Goal: Information Seeking & Learning: Learn about a topic

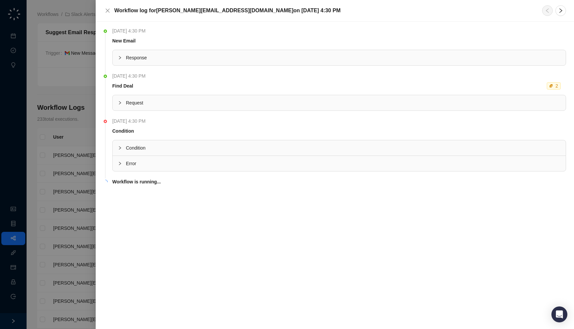
click at [176, 148] on span "Condition" at bounding box center [343, 147] width 434 height 7
click at [179, 179] on span "Error" at bounding box center [343, 181] width 434 height 7
click at [99, 180] on div "Monday, 08/18/25, 4:30 PM New Email Response Monday, 08/18/25, 4:30 PM Find Dea…" at bounding box center [335, 176] width 478 height 308
click at [69, 121] on div at bounding box center [287, 164] width 574 height 329
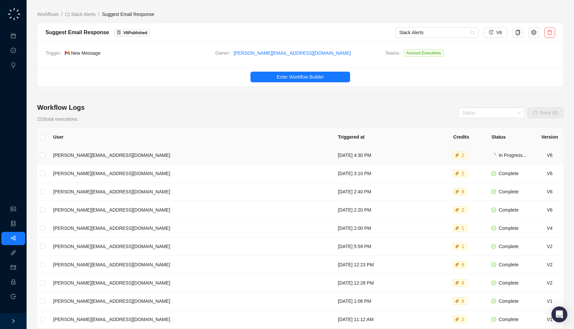
click at [332, 152] on td "Monday, 08/18/25, 4:30 PM" at bounding box center [384, 155] width 104 height 18
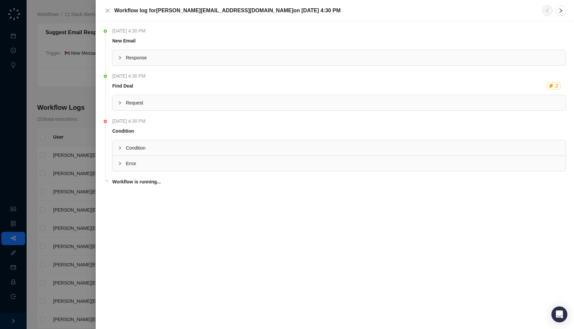
click at [236, 149] on span "Condition" at bounding box center [343, 147] width 434 height 7
click at [235, 96] on div "Request" at bounding box center [339, 102] width 453 height 15
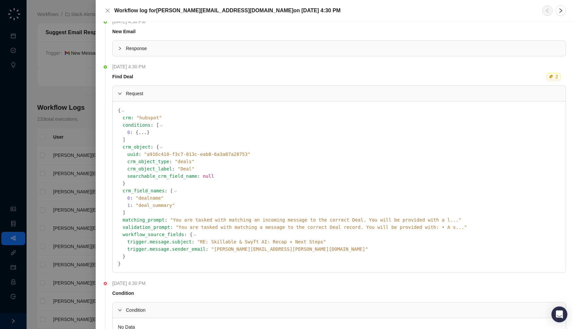
scroll to position [15, 0]
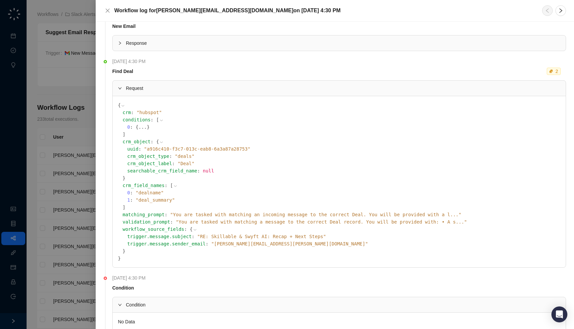
click at [59, 157] on div at bounding box center [287, 164] width 574 height 329
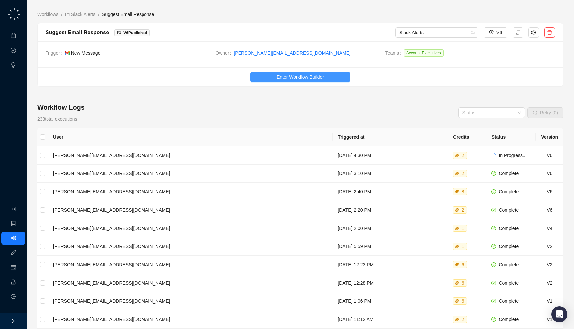
click at [324, 73] on button "Enter Workflow Builder" at bounding box center [300, 77] width 100 height 11
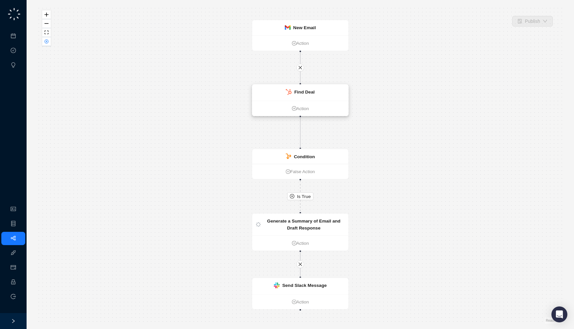
click at [306, 90] on strong "Find Deal" at bounding box center [304, 92] width 20 height 5
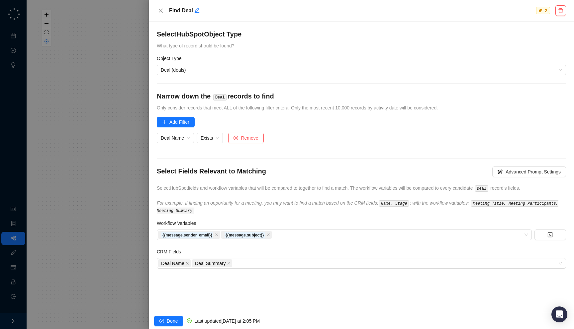
click at [120, 172] on div at bounding box center [287, 164] width 574 height 329
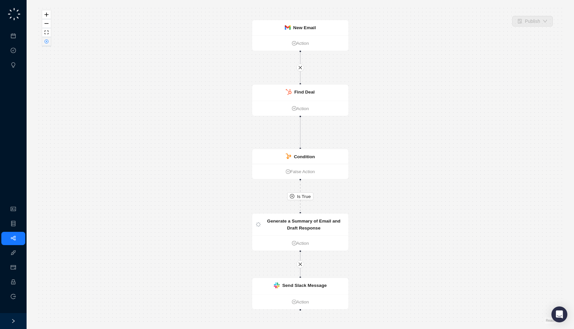
click at [45, 41] on icon "close-circle" at bounding box center [46, 41] width 3 height 3
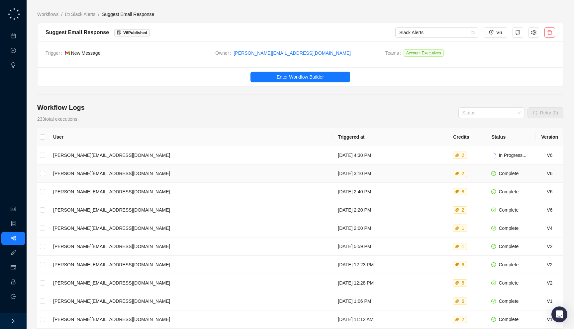
click at [332, 175] on td "Monday, 08/18/25, 3:10 PM" at bounding box center [384, 174] width 104 height 18
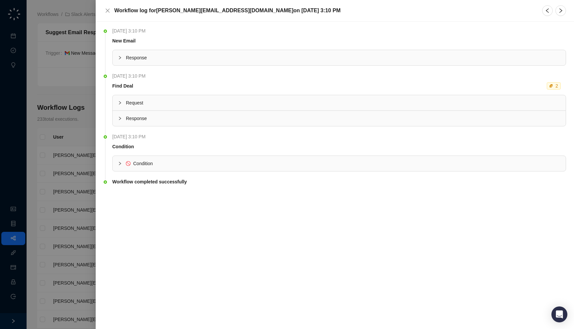
click at [242, 119] on span "Response" at bounding box center [343, 118] width 434 height 7
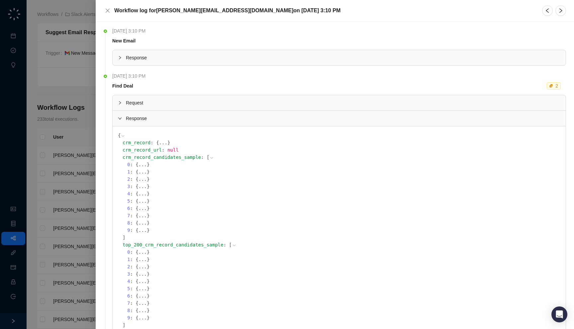
click at [242, 119] on span "Response" at bounding box center [343, 118] width 434 height 7
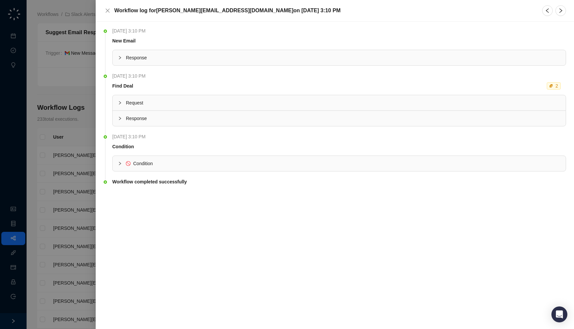
click at [153, 103] on span "Request" at bounding box center [343, 102] width 434 height 7
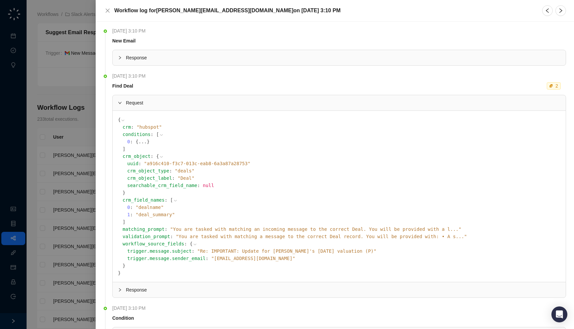
click at [52, 105] on div at bounding box center [287, 164] width 574 height 329
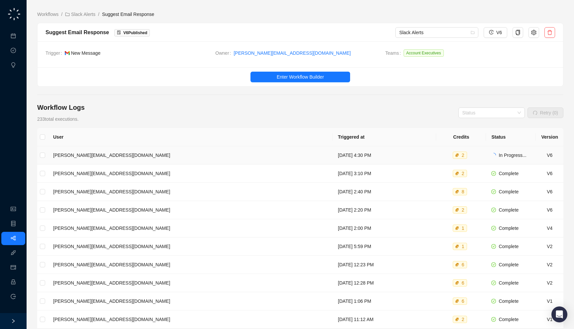
click at [350, 154] on td "Monday, 08/18/25, 4:30 PM" at bounding box center [384, 155] width 104 height 18
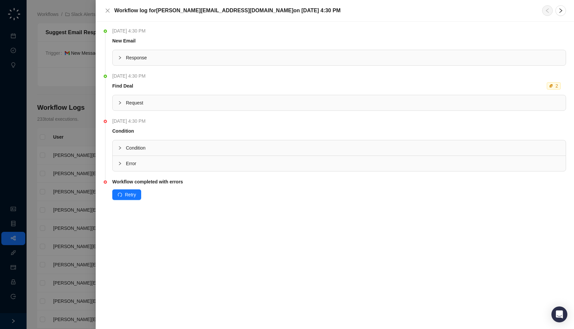
click at [242, 111] on div "Request" at bounding box center [338, 103] width 453 height 16
click at [243, 104] on span "Request" at bounding box center [343, 102] width 434 height 7
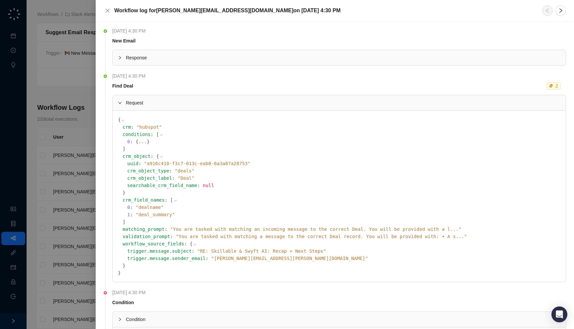
click at [243, 104] on span "Request" at bounding box center [343, 102] width 434 height 7
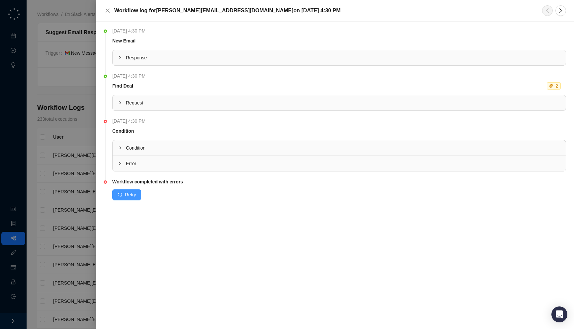
click at [125, 194] on span "Retry" at bounding box center [130, 194] width 11 height 7
click at [195, 166] on span "Error" at bounding box center [343, 163] width 434 height 7
click at [201, 148] on span "Condition" at bounding box center [343, 147] width 434 height 7
click at [143, 104] on span "Request" at bounding box center [343, 102] width 434 height 7
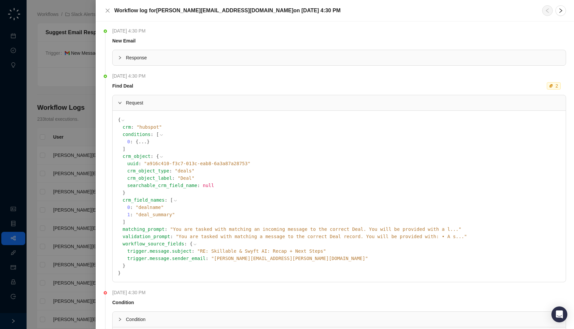
click at [152, 104] on span "Request" at bounding box center [343, 102] width 434 height 7
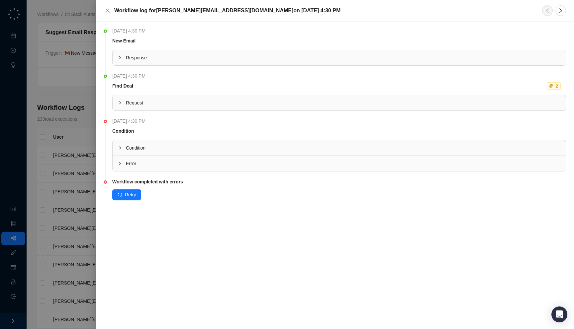
click at [55, 117] on div at bounding box center [287, 164] width 574 height 329
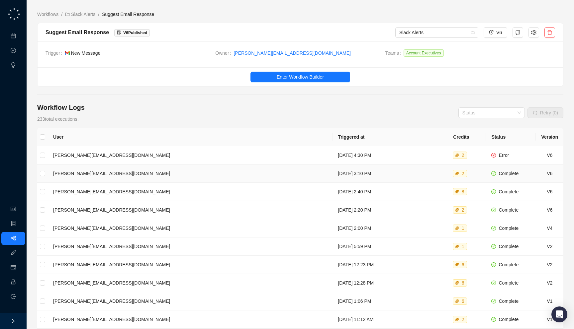
click at [351, 174] on td "Monday, 08/18/25, 3:10 PM" at bounding box center [384, 174] width 104 height 18
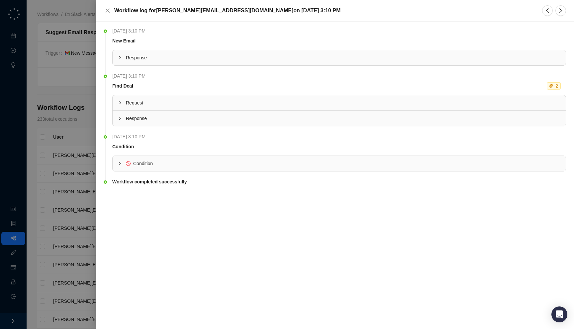
click at [41, 132] on div at bounding box center [287, 164] width 574 height 329
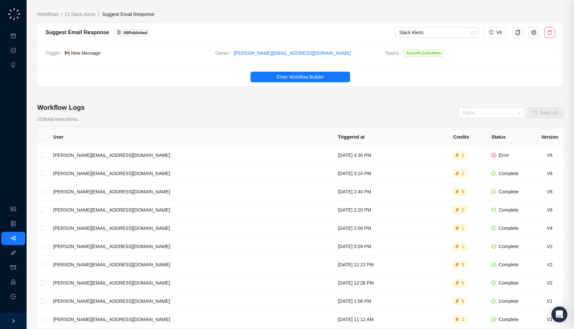
click at [194, 151] on td "jake@swyftai.com" at bounding box center [190, 155] width 285 height 18
click at [332, 176] on td "Monday, 08/18/25, 3:10 PM" at bounding box center [384, 174] width 104 height 18
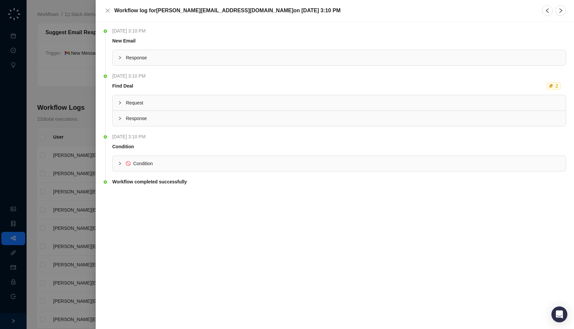
click at [197, 165] on span "Condition" at bounding box center [343, 163] width 434 height 7
click at [163, 112] on div "Response" at bounding box center [339, 118] width 453 height 15
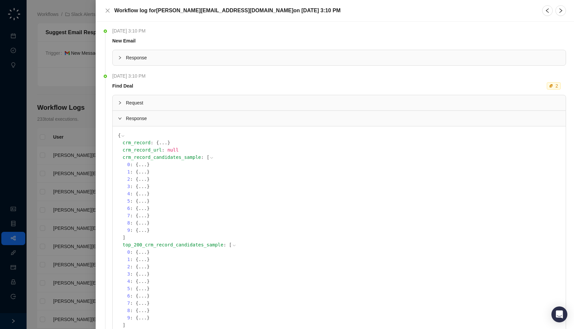
click at [159, 145] on button "..." at bounding box center [163, 142] width 8 height 7
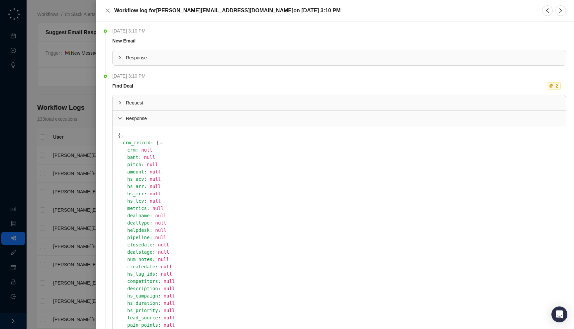
click at [159, 145] on icon at bounding box center [161, 143] width 5 height 5
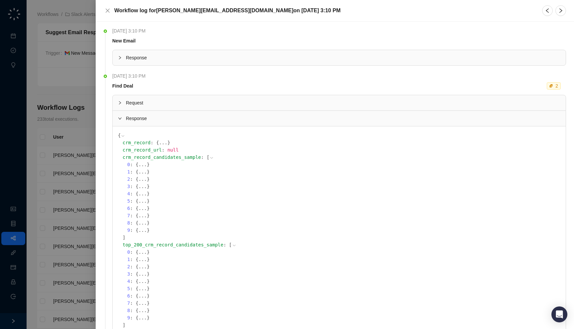
click at [61, 150] on div at bounding box center [287, 164] width 574 height 329
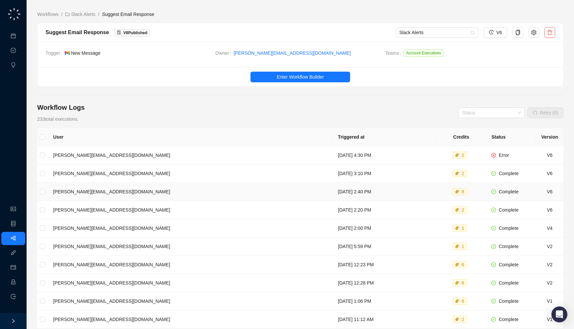
click at [130, 193] on td "jake@swyftai.com" at bounding box center [190, 192] width 285 height 18
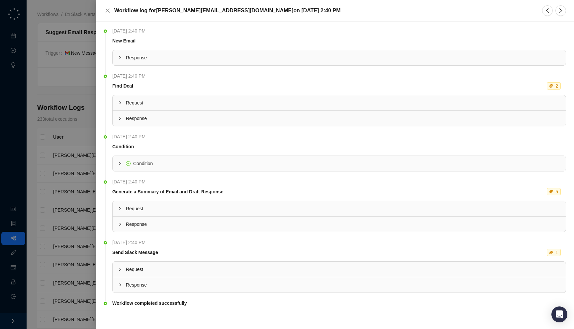
click at [179, 121] on span "Response" at bounding box center [343, 118] width 434 height 7
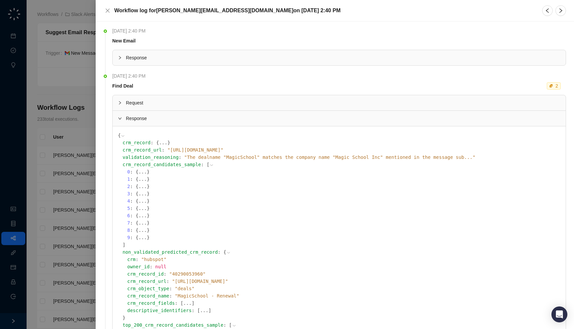
click at [159, 144] on button "..." at bounding box center [163, 142] width 8 height 7
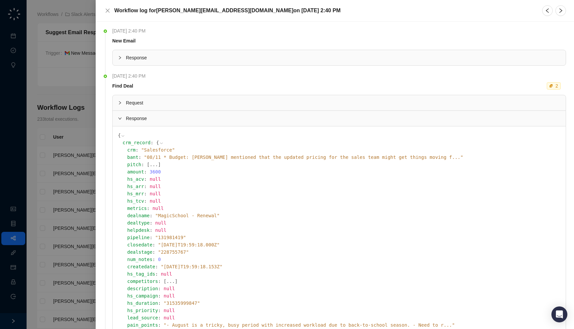
click at [159, 143] on icon at bounding box center [161, 143] width 5 height 5
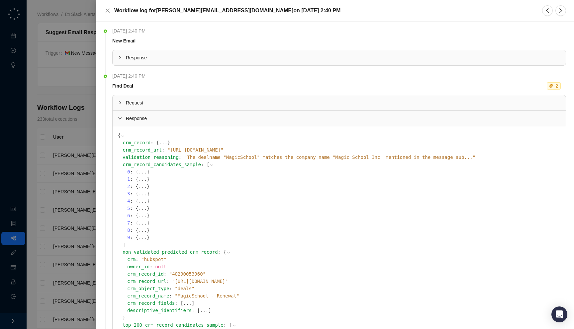
click at [159, 143] on button "..." at bounding box center [163, 142] width 8 height 7
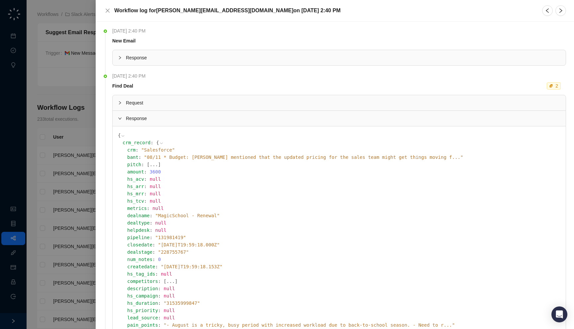
click at [159, 144] on icon at bounding box center [161, 143] width 5 height 5
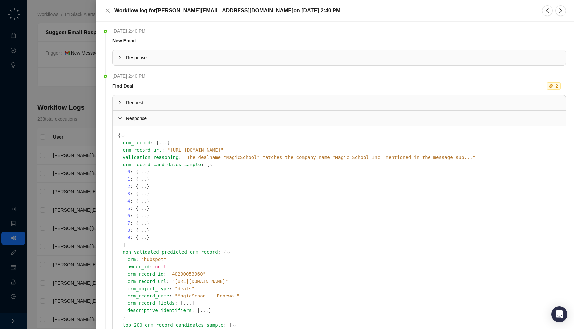
click at [153, 119] on span "Response" at bounding box center [343, 118] width 434 height 7
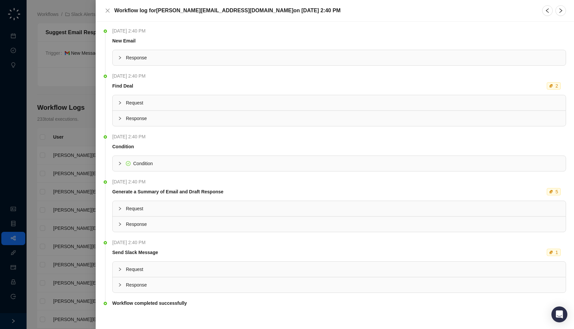
click at [157, 160] on span "Condition" at bounding box center [343, 163] width 434 height 7
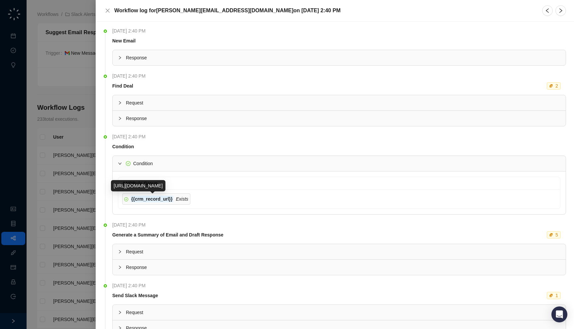
click at [167, 158] on div "Condition" at bounding box center [339, 163] width 453 height 15
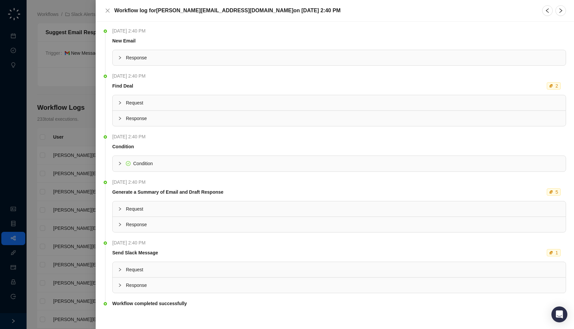
scroll to position [3, 0]
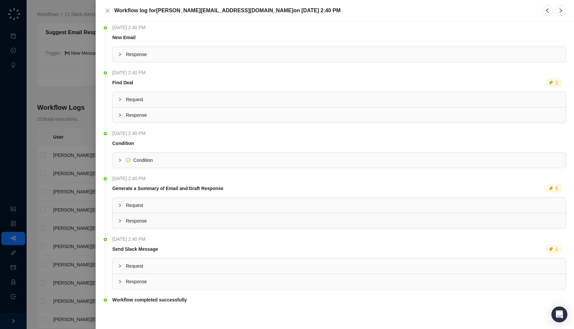
click at [180, 218] on span "Response" at bounding box center [343, 220] width 434 height 7
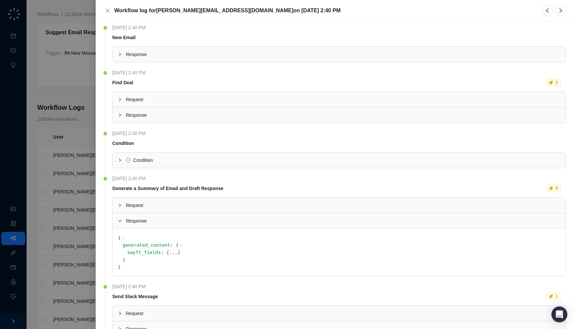
scroll to position [33, 0]
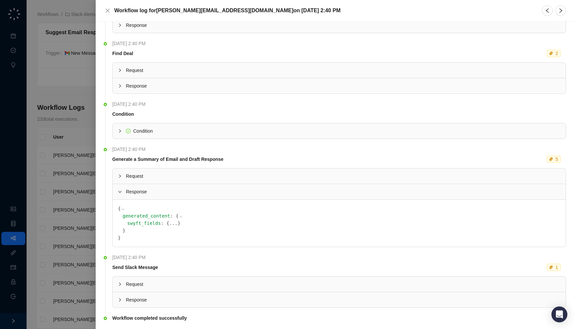
click at [169, 225] on button "..." at bounding box center [173, 223] width 8 height 7
click at [163, 228] on div "Summary__sw : { ... }" at bounding box center [346, 230] width 428 height 7
click at [171, 230] on button "..." at bounding box center [175, 230] width 8 height 7
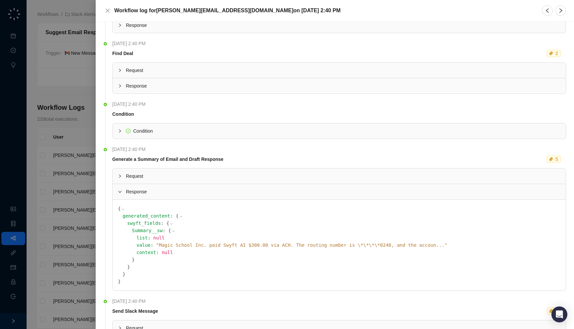
click at [178, 243] on span "" Magic School Inc. paid Swyft AI $300.00 via ACH. The routing number is \*\*\*…" at bounding box center [301, 245] width 291 height 5
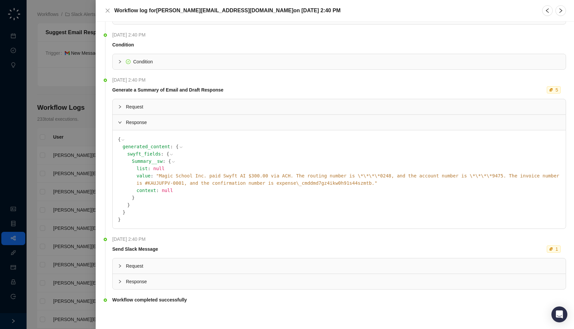
click at [191, 283] on span "Response" at bounding box center [343, 281] width 434 height 7
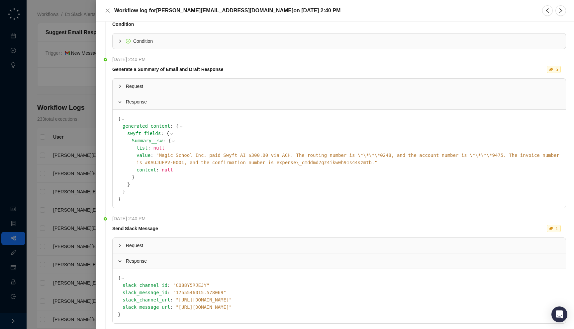
click at [187, 248] on span "Request" at bounding box center [343, 245] width 434 height 7
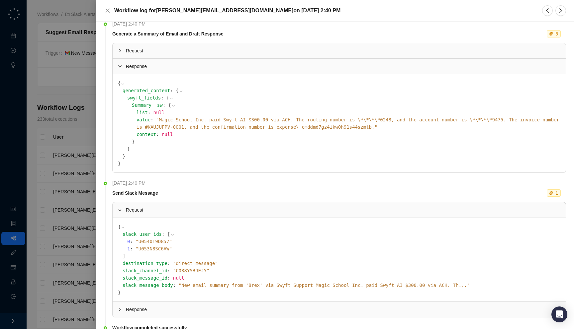
scroll to position [160, 0]
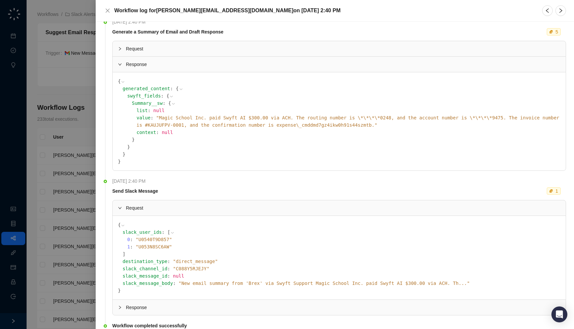
click at [212, 282] on span "" New email summary from 'Brex' via Swyft Support Magic School Inc. paid Swyft …" at bounding box center [324, 283] width 291 height 5
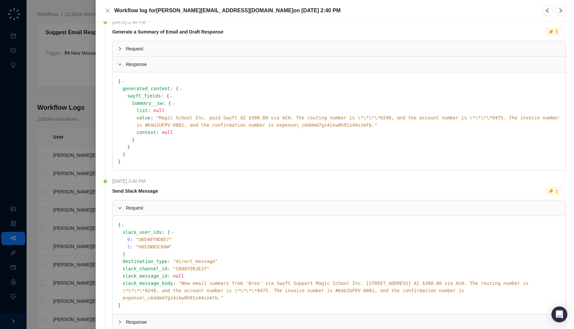
scroll to position [193, 0]
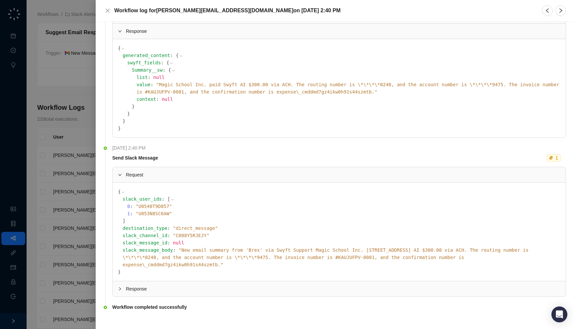
click at [60, 222] on div at bounding box center [287, 164] width 574 height 329
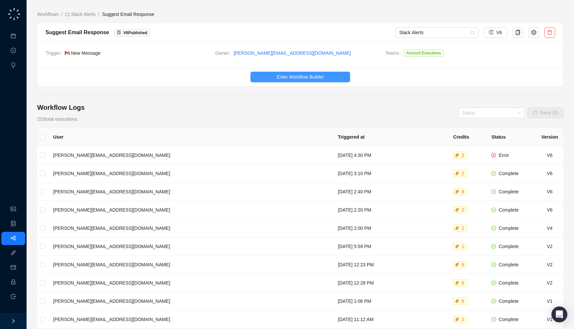
click at [279, 72] on button "Enter Workflow Builder" at bounding box center [300, 77] width 100 height 11
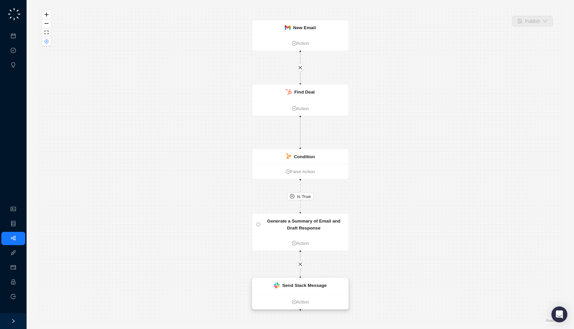
click at [304, 286] on strong "Send Slack Message" at bounding box center [304, 285] width 44 height 5
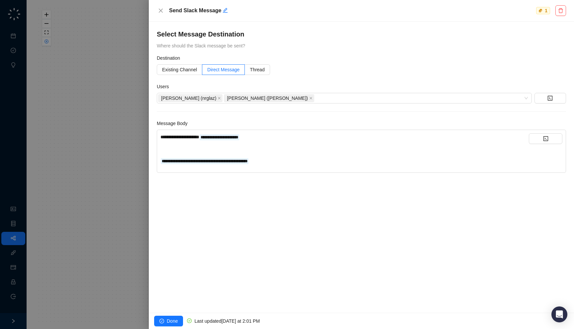
click at [82, 193] on div at bounding box center [287, 164] width 574 height 329
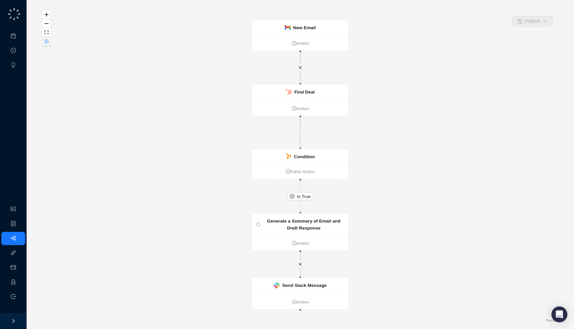
click at [47, 40] on icon "close-circle" at bounding box center [46, 41] width 3 height 3
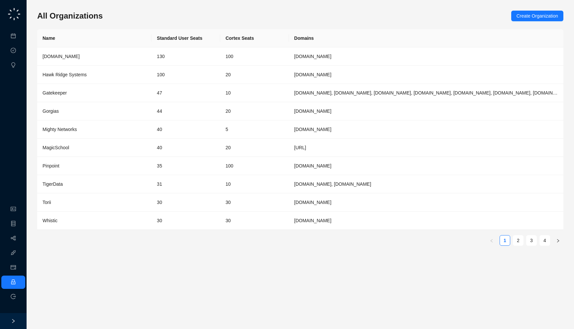
drag, startPoint x: 149, startPoint y: 24, endPoint x: 142, endPoint y: 25, distance: 7.5
click at [142, 25] on div "All Organizations Create Organization Name Standard User Seats Cortex Seats Dom…" at bounding box center [300, 131] width 526 height 241
click at [19, 252] on link "Integrations" at bounding box center [31, 253] width 24 height 5
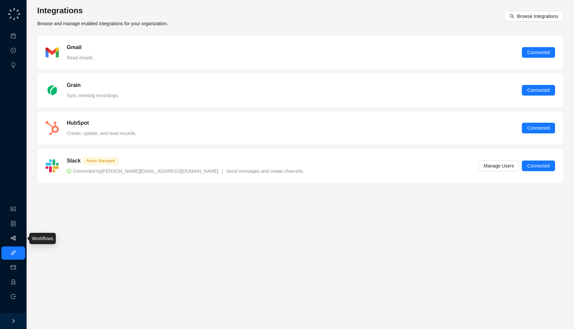
click at [19, 241] on link "Workflows" at bounding box center [29, 238] width 21 height 5
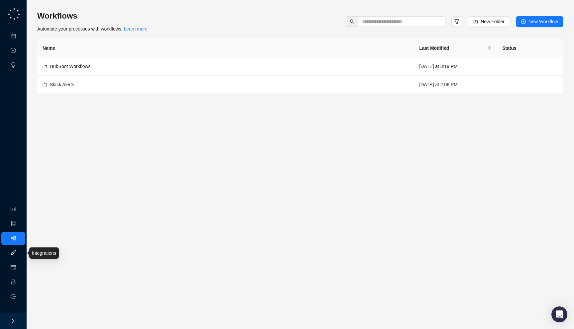
click at [19, 253] on link "Integrations" at bounding box center [31, 253] width 24 height 5
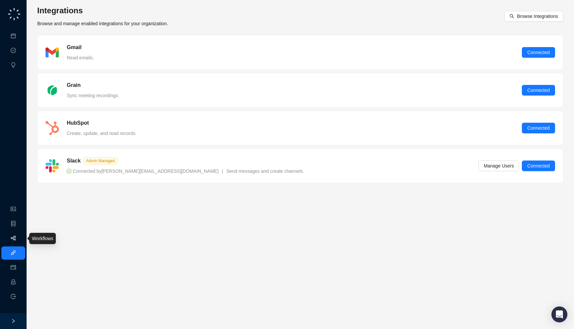
click at [19, 237] on link "Workflows" at bounding box center [29, 238] width 21 height 5
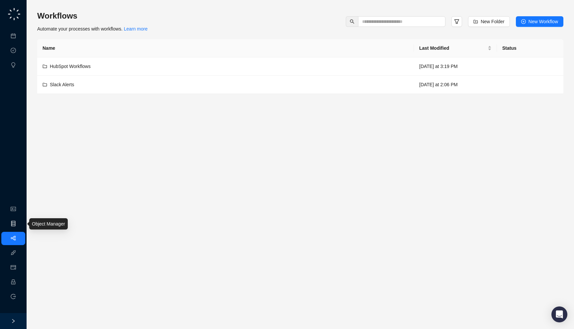
click at [19, 221] on link "Object Manager" at bounding box center [35, 223] width 33 height 5
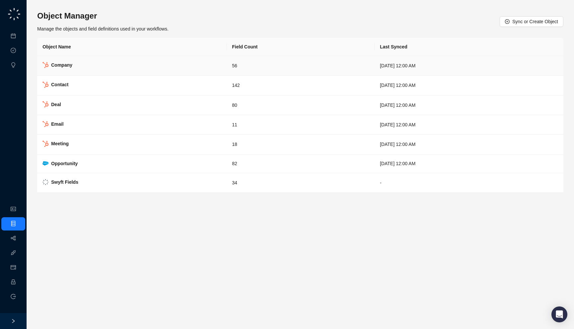
click at [156, 62] on td "Company" at bounding box center [132, 66] width 190 height 20
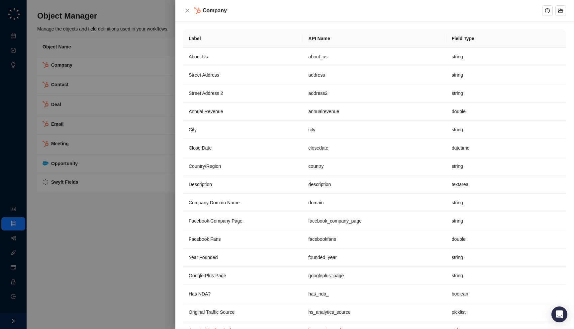
click at [90, 141] on div at bounding box center [287, 164] width 574 height 329
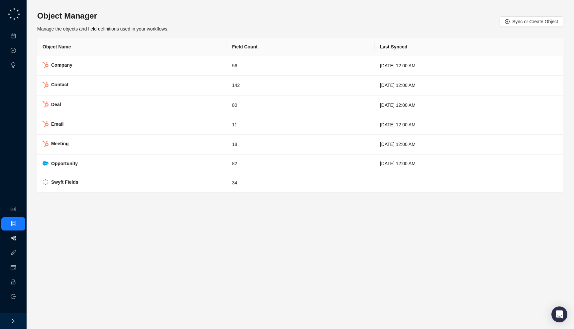
click at [19, 241] on link "Workflows" at bounding box center [29, 238] width 21 height 5
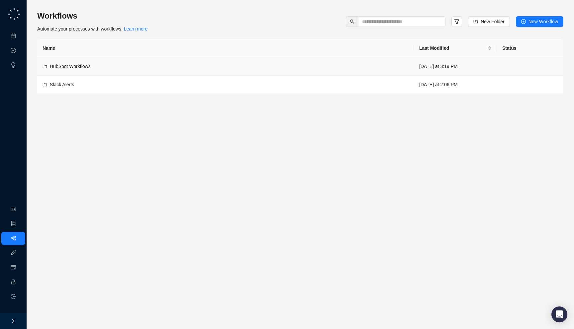
click at [172, 61] on td "HubSpot Workflows" at bounding box center [225, 66] width 376 height 18
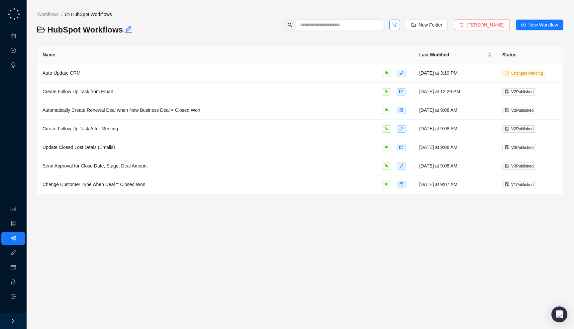
click at [400, 28] on button "button" at bounding box center [394, 25] width 11 height 11
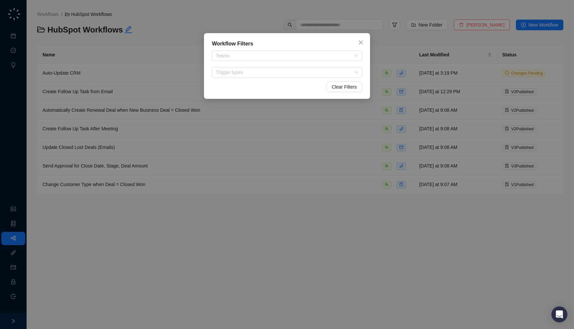
click at [261, 79] on div "Workflow Filters Teams Trigger types Clear Filters" at bounding box center [287, 66] width 166 height 66
click at [261, 72] on div at bounding box center [283, 72] width 140 height 5
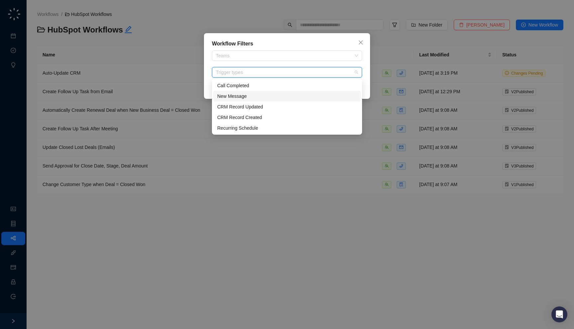
click at [258, 93] on div "New Message" at bounding box center [286, 96] width 139 height 7
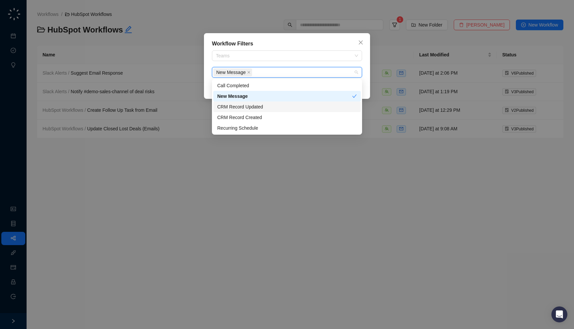
click at [130, 131] on div "Workflow Filters Teams New Message Clear Filters" at bounding box center [287, 164] width 574 height 329
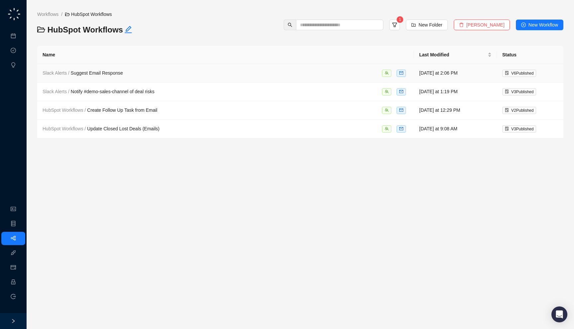
click at [161, 76] on div "Slack Alerts / Suggest Email Response" at bounding box center [225, 73] width 366 height 8
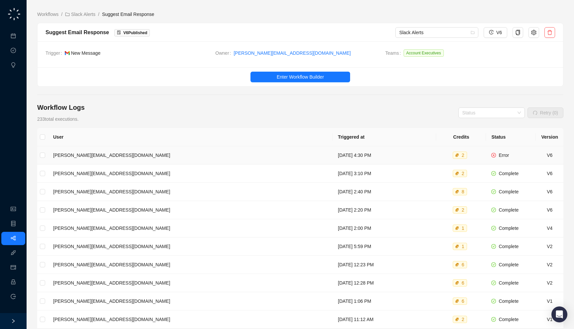
click at [332, 155] on td "Monday, 08/18/25, 4:30 PM" at bounding box center [384, 155] width 104 height 18
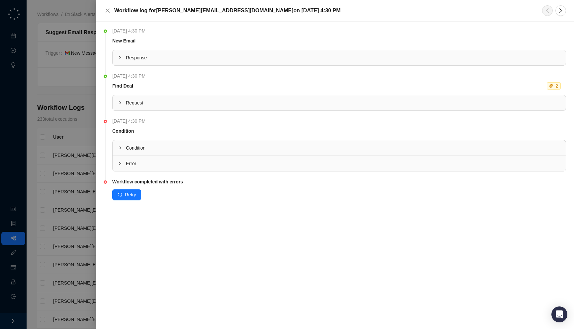
click at [217, 53] on div "Response" at bounding box center [339, 57] width 453 height 15
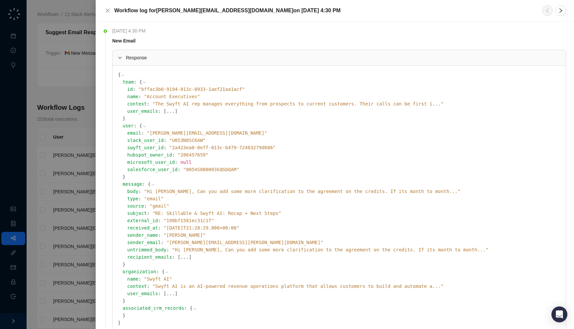
click at [208, 59] on span "Response" at bounding box center [343, 57] width 434 height 7
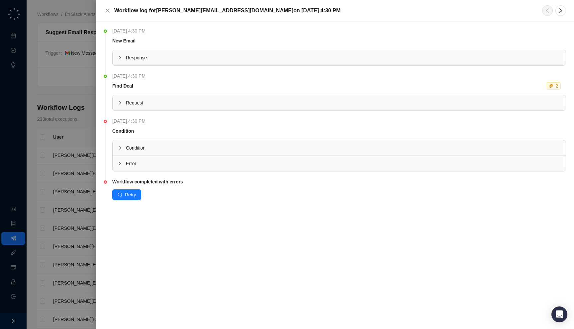
click at [208, 59] on span "Response" at bounding box center [343, 57] width 434 height 7
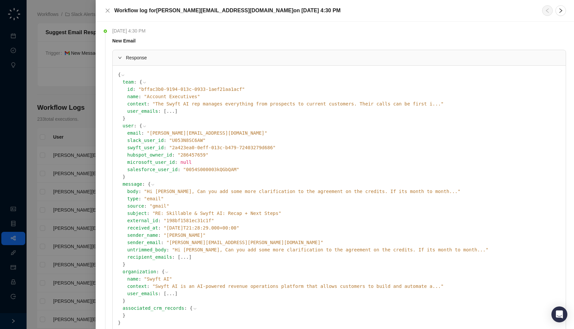
click at [185, 189] on span "" Hi Jake, Can you add some more clarification to the agreement on the credits.…" at bounding box center [302, 191] width 316 height 5
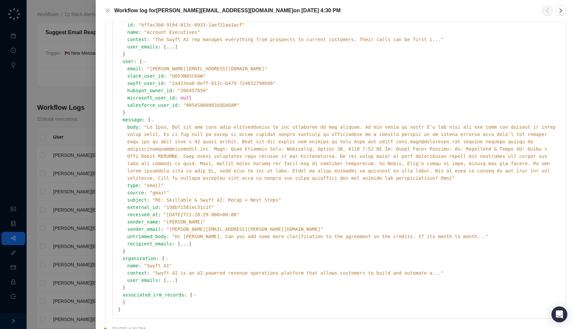
scroll to position [69, 0]
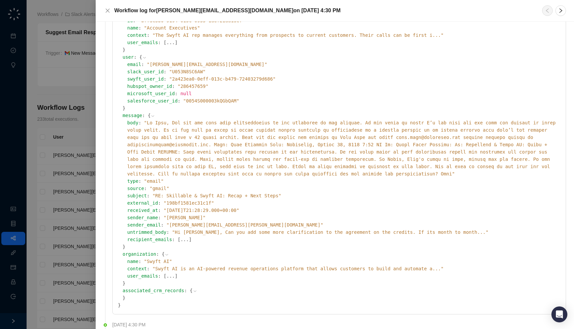
click at [203, 193] on span "" RE: Skillable & Swyft AI: Recap + Next Steps "" at bounding box center [216, 195] width 129 height 5
click at [209, 193] on span "" RE: Skillable & Swyft AI: Recap + Next Steps "" at bounding box center [216, 195] width 129 height 5
click at [215, 129] on span "" "" at bounding box center [341, 148] width 428 height 56
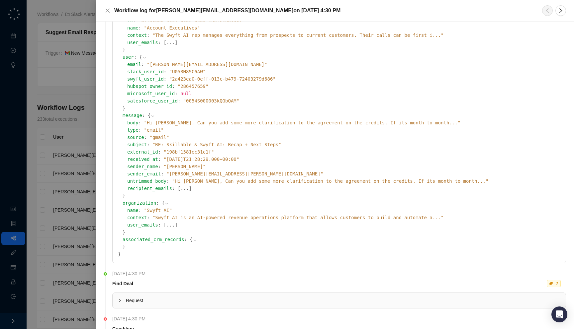
click at [219, 124] on span "" Hi Jake, Can you add some more clarification to the agreement on the credits.…" at bounding box center [302, 122] width 316 height 5
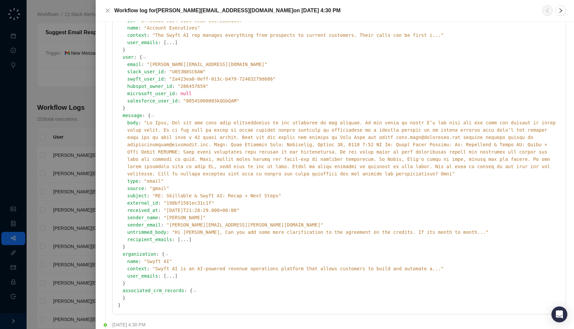
click at [222, 123] on span "" "" at bounding box center [341, 148] width 428 height 56
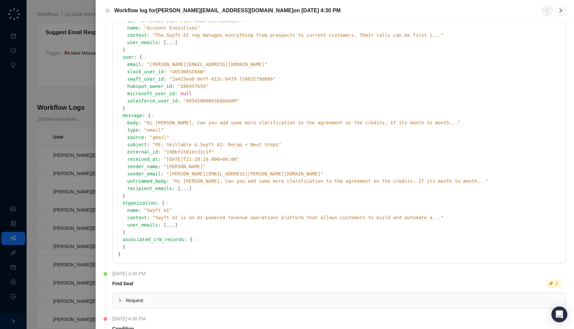
click at [205, 180] on span "" Hi Jake, Can you add some more clarification to the agreement on the credits.…" at bounding box center [330, 181] width 316 height 5
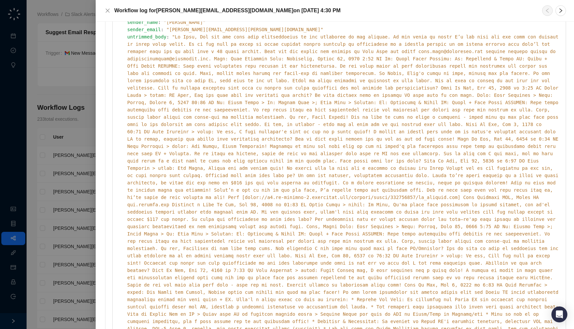
scroll to position [116, 0]
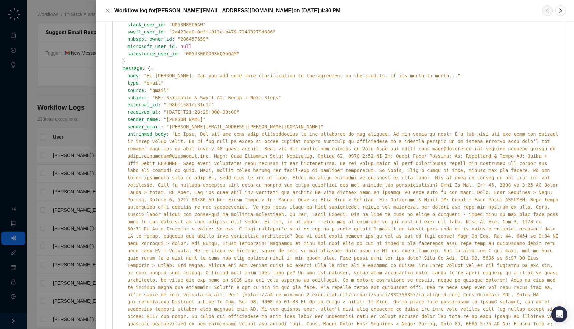
click at [229, 133] on span "" "" at bounding box center [342, 334] width 431 height 407
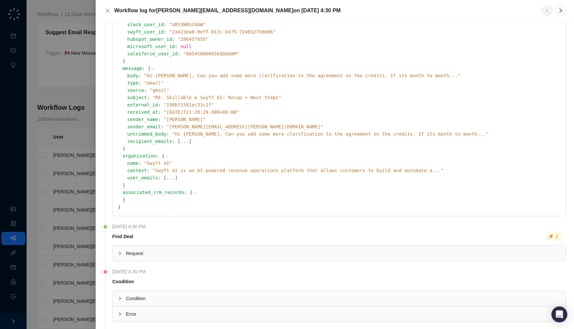
click at [59, 170] on div at bounding box center [287, 164] width 574 height 329
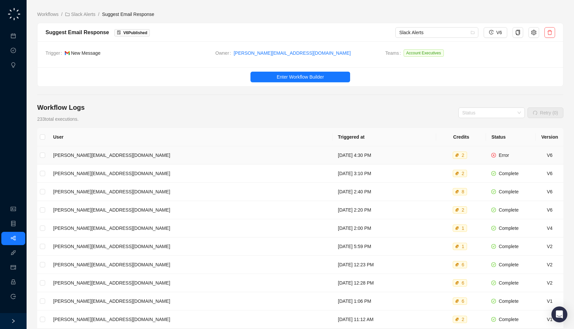
click at [332, 149] on td "Monday, 08/18/25, 4:30 PM" at bounding box center [384, 155] width 104 height 18
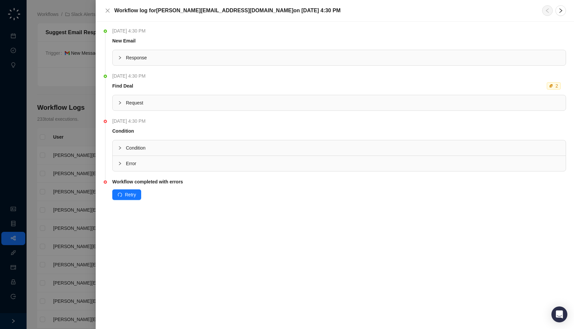
click at [252, 162] on span "Error" at bounding box center [343, 163] width 434 height 7
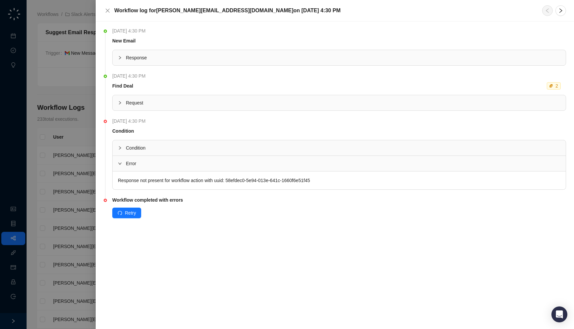
click at [286, 149] on span "Condition" at bounding box center [343, 147] width 434 height 7
click at [275, 103] on span "Request" at bounding box center [343, 102] width 434 height 7
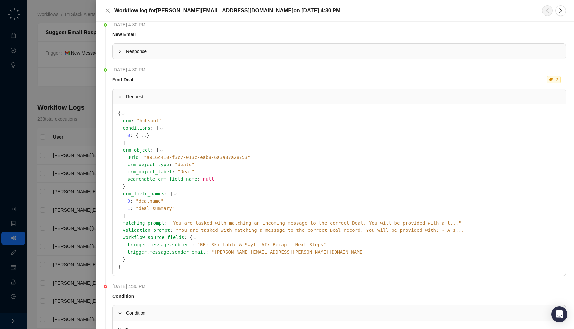
scroll to position [9, 0]
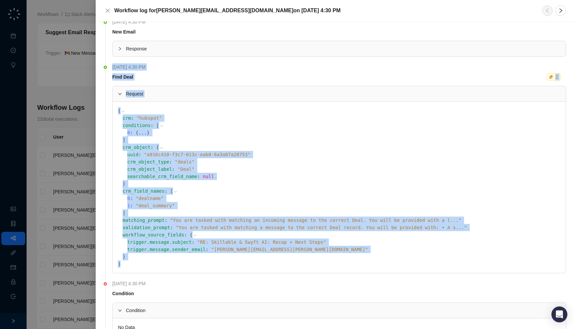
drag, startPoint x: 146, startPoint y: 263, endPoint x: 175, endPoint y: 278, distance: 33.1
click at [175, 278] on li "Monday, 08/18/25, 4:30 PM Find Deal 2 Request { crm : " hubspot " conditions : …" at bounding box center [335, 174] width 462 height 217
click at [191, 216] on div "crm_field_names : [ 0 : " dealname " 1 : " deal_summary " ]" at bounding box center [342, 202] width 438 height 29
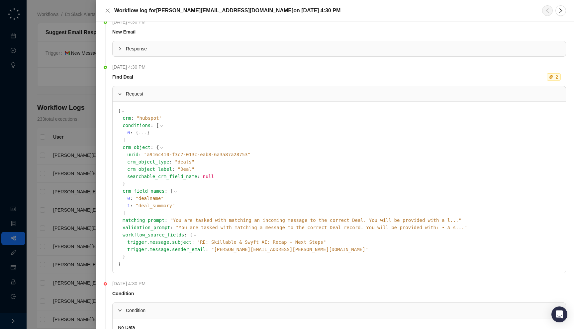
click at [66, 190] on div at bounding box center [287, 164] width 574 height 329
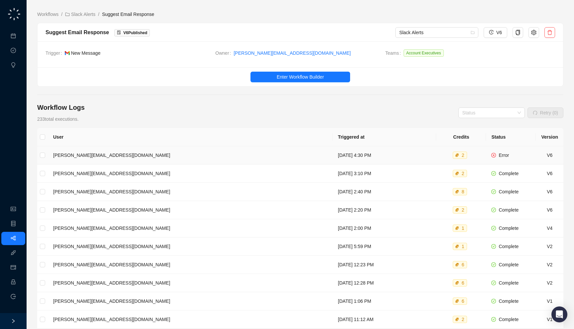
click at [332, 154] on td "Monday, 08/18/25, 4:30 PM" at bounding box center [384, 155] width 104 height 18
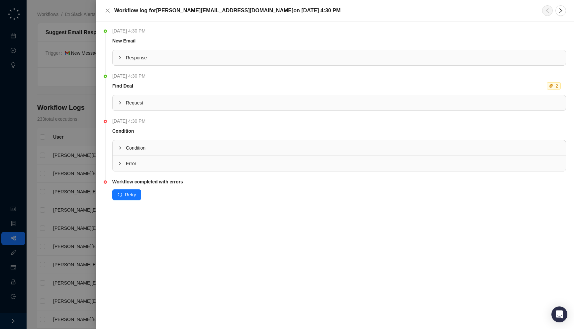
click at [280, 155] on div "Condition" at bounding box center [339, 147] width 453 height 15
click at [277, 172] on div "No Data" at bounding box center [339, 165] width 453 height 18
click at [278, 178] on span "Error" at bounding box center [343, 181] width 434 height 7
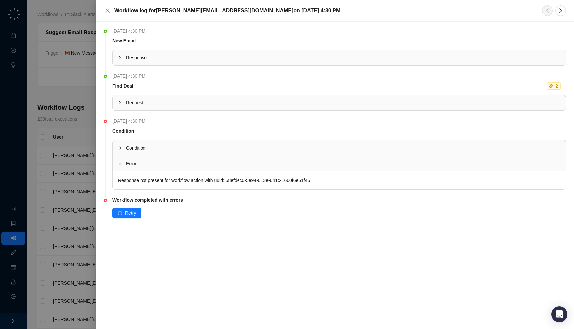
click at [264, 101] on span "Request" at bounding box center [343, 102] width 434 height 7
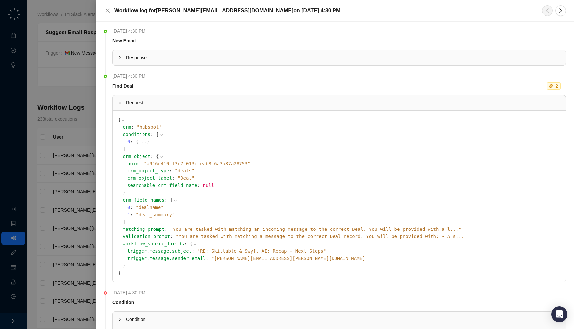
drag, startPoint x: 129, startPoint y: 275, endPoint x: 158, endPoint y: 281, distance: 29.2
click at [158, 281] on div "{ crm : " hubspot " conditions : [ 0 : { ... } ] crm_object : { uuid : " a916c4…" at bounding box center [339, 196] width 453 height 171
click at [158, 103] on span "Request" at bounding box center [343, 102] width 434 height 7
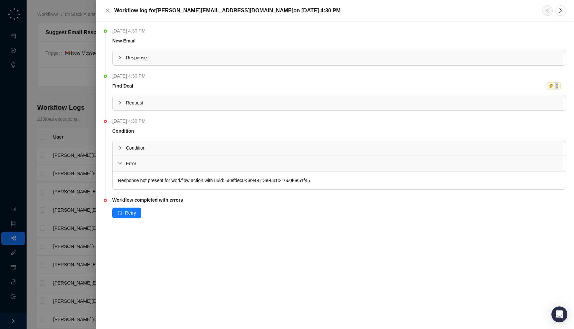
drag, startPoint x: 163, startPoint y: 94, endPoint x: 156, endPoint y: 86, distance: 9.9
click at [156, 86] on tbody "Monday, 08/18/25, 4:30 PM Find Deal 2 Request { crm : " hubspot " conditions : …" at bounding box center [338, 91] width 453 height 39
drag, startPoint x: 172, startPoint y: 44, endPoint x: 170, endPoint y: 49, distance: 6.0
click at [170, 49] on tbody "Monday, 08/18/25, 4:30 PM New Email Response" at bounding box center [338, 46] width 453 height 39
click at [298, 100] on span "Request" at bounding box center [343, 102] width 434 height 7
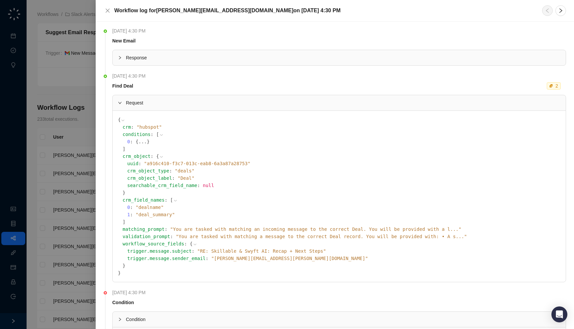
click at [274, 46] on td "New Email" at bounding box center [338, 42] width 453 height 10
click at [274, 53] on div "Response" at bounding box center [339, 57] width 453 height 15
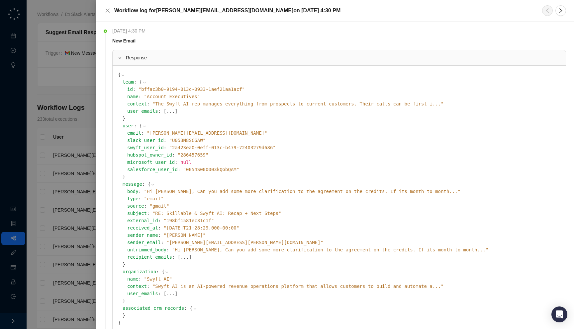
click at [240, 189] on span "" Hi Jake, Can you add some more clarification to the agreement on the credits.…" at bounding box center [302, 191] width 316 height 5
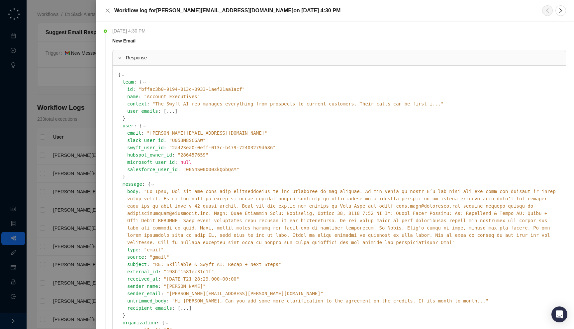
scroll to position [20, 0]
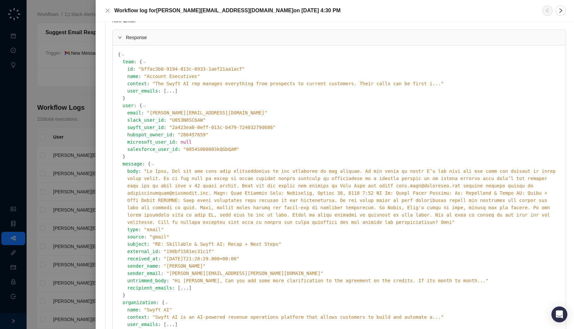
click at [214, 171] on span "" "" at bounding box center [341, 197] width 428 height 56
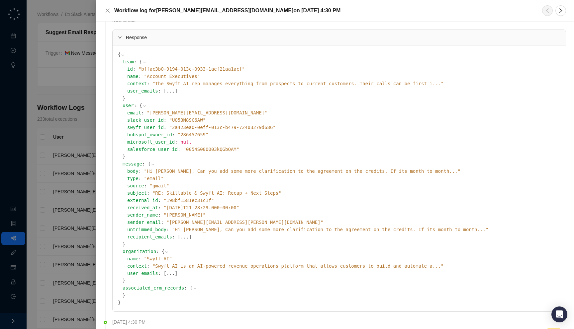
click at [201, 228] on span "" Hi Jake, Can you add some more clarification to the agreement on the credits.…" at bounding box center [330, 229] width 316 height 5
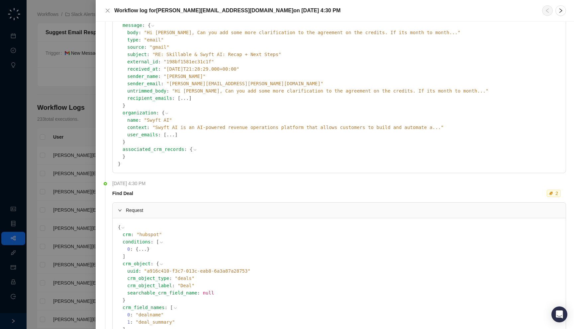
scroll to position [195, 0]
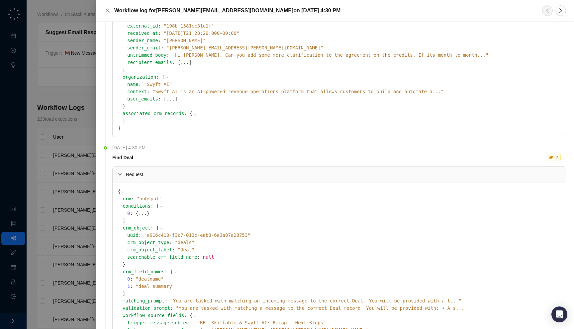
click at [199, 180] on div "Request" at bounding box center [339, 174] width 453 height 15
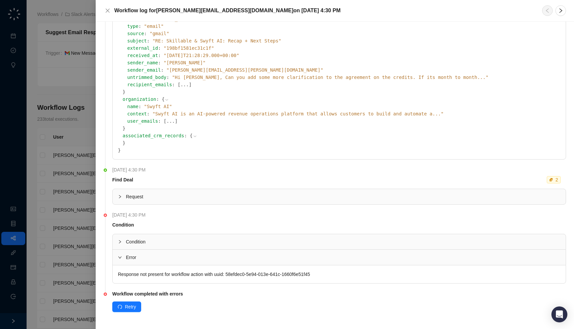
click at [46, 121] on div at bounding box center [287, 164] width 574 height 329
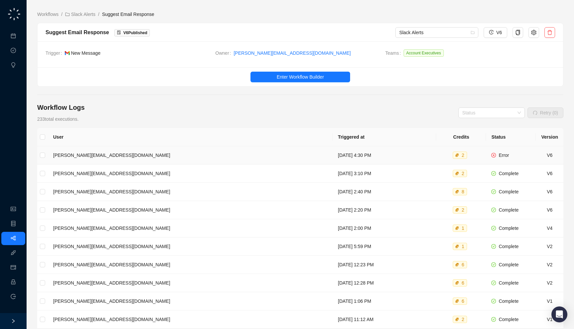
click at [332, 154] on td "Monday, 08/18/25, 4:30 PM" at bounding box center [384, 155] width 104 height 18
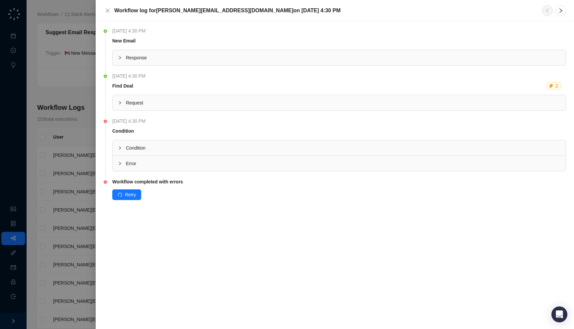
click at [236, 163] on span "Error" at bounding box center [343, 163] width 434 height 7
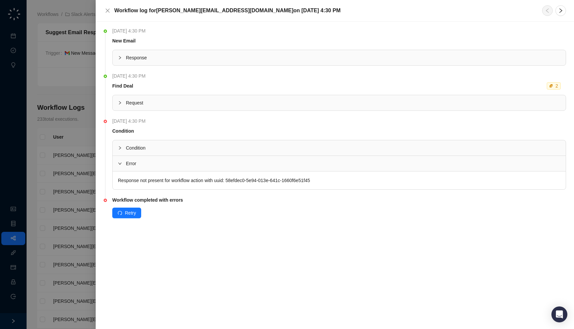
click at [238, 144] on div "Condition" at bounding box center [339, 147] width 453 height 15
click at [238, 152] on div "Condition" at bounding box center [339, 147] width 453 height 15
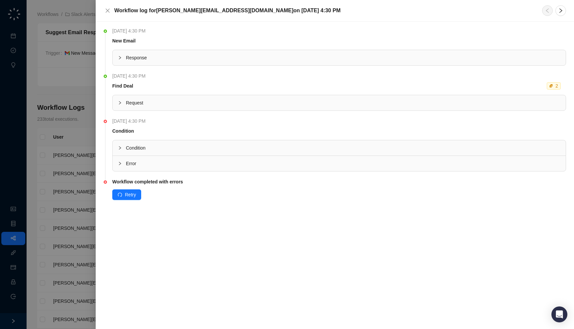
drag, startPoint x: 167, startPoint y: 137, endPoint x: 157, endPoint y: 135, distance: 11.0
click at [157, 135] on tbody "Monday, 08/18/25, 4:30 PM Condition Condition No Data Error Response not presen…" at bounding box center [338, 145] width 453 height 54
click at [155, 108] on div "Request" at bounding box center [339, 102] width 453 height 15
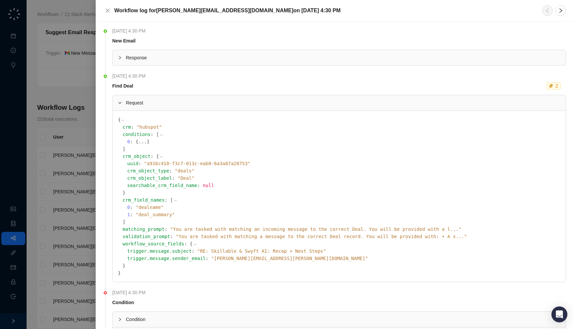
drag, startPoint x: 127, startPoint y: 196, endPoint x: 136, endPoint y: 196, distance: 8.6
click at [136, 196] on div "crm_object : { uuid : " a916c410-f3c7-013c-eab8-6a3a87a28753 " crm_object_type …" at bounding box center [342, 175] width 438 height 44
click at [207, 227] on span "" You are tasked with matching an incoming message to the correct Deal. You wil…" at bounding box center [315, 229] width 291 height 5
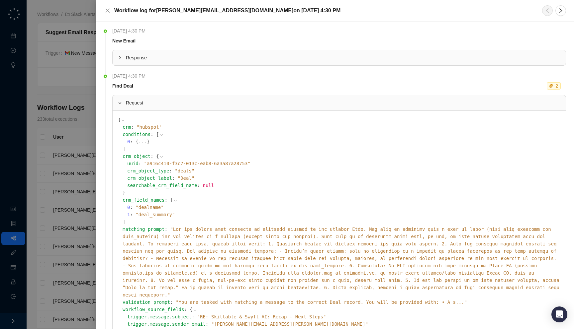
click at [210, 227] on span "" "" at bounding box center [341, 262] width 437 height 71
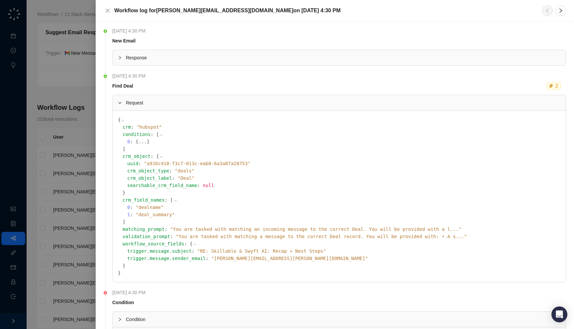
click at [213, 227] on span "" You are tasked with matching an incoming message to the correct Deal. You wil…" at bounding box center [315, 229] width 291 height 5
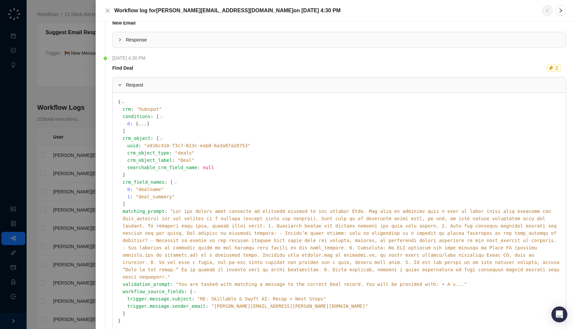
scroll to position [19, 0]
click at [223, 213] on div "matching_prompt : " "" at bounding box center [342, 242] width 438 height 73
click at [223, 210] on span "" "" at bounding box center [341, 242] width 437 height 71
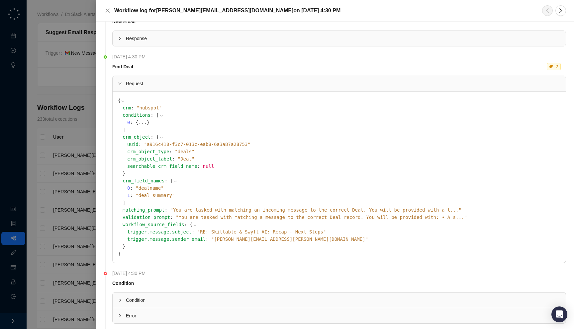
click at [87, 186] on div at bounding box center [287, 164] width 574 height 329
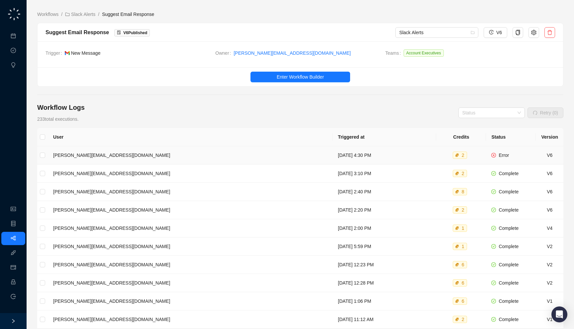
click at [332, 161] on td "Monday, 08/18/25, 4:30 PM" at bounding box center [384, 155] width 104 height 18
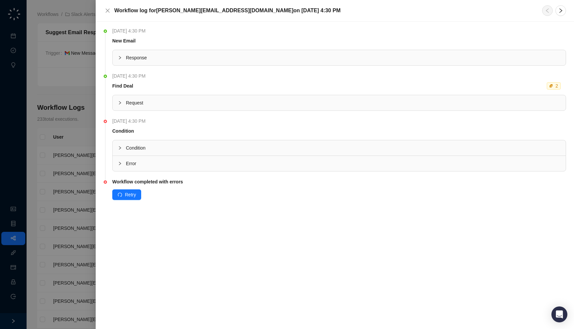
click at [97, 104] on div "Monday, 08/18/25, 4:30 PM New Email Response Monday, 08/18/25, 4:30 PM Find Dea…" at bounding box center [335, 176] width 478 height 308
click at [174, 55] on span "Response" at bounding box center [343, 57] width 434 height 7
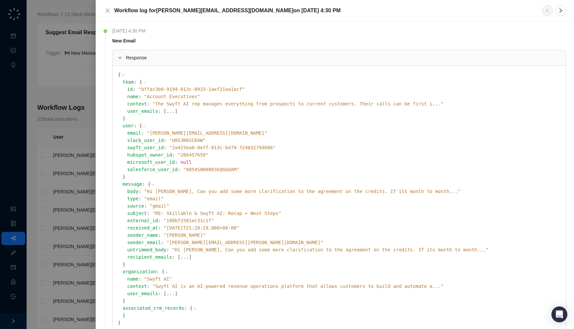
click at [193, 310] on icon at bounding box center [195, 309] width 5 height 5
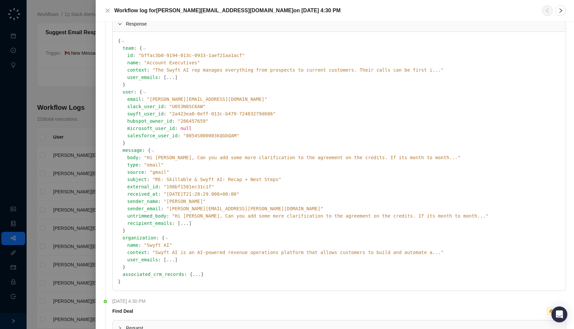
scroll to position [34, 0]
click at [49, 201] on div at bounding box center [287, 164] width 574 height 329
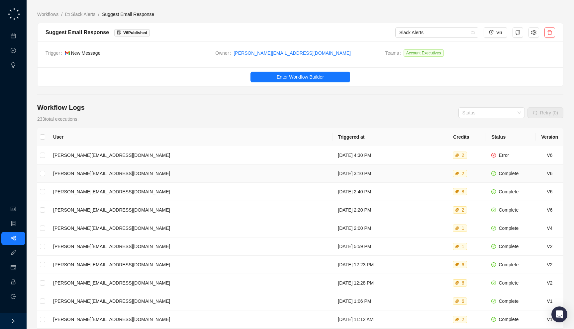
click at [332, 173] on td "Monday, 08/18/25, 3:10 PM" at bounding box center [384, 174] width 104 height 18
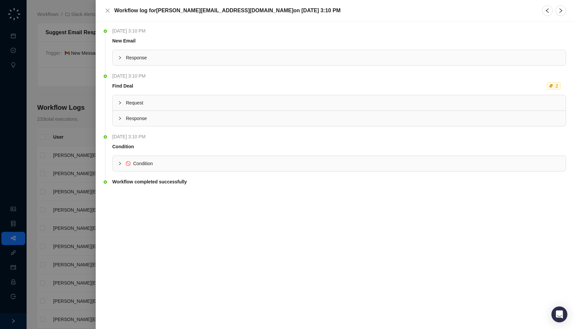
click at [73, 157] on div at bounding box center [287, 164] width 574 height 329
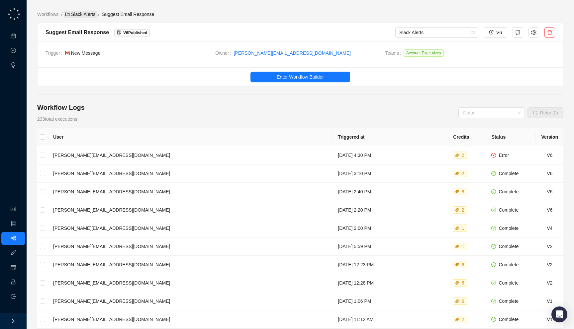
click at [88, 14] on link "Slack Alerts" at bounding box center [80, 14] width 33 height 7
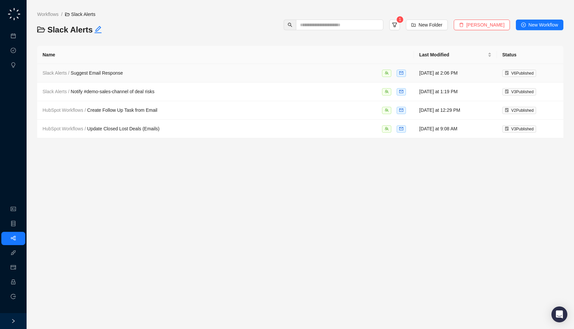
click at [314, 75] on div "Slack Alerts / Suggest Email Response" at bounding box center [225, 73] width 366 height 8
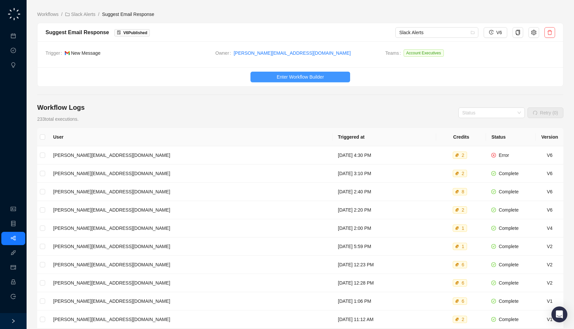
click at [313, 75] on span "Enter Workflow Builder" at bounding box center [300, 76] width 47 height 7
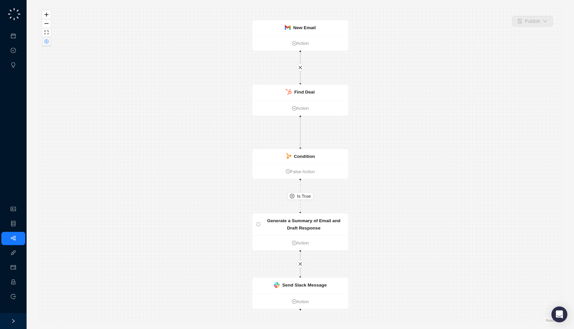
click at [44, 42] on button "button" at bounding box center [46, 41] width 9 height 9
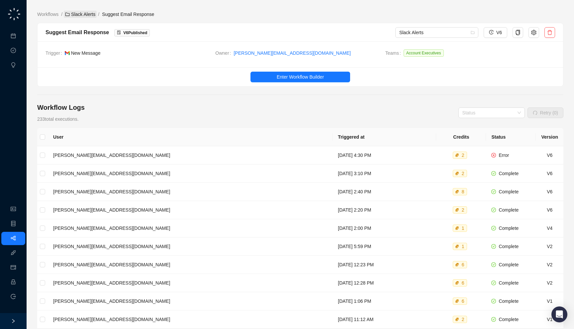
click at [91, 15] on link "Slack Alerts" at bounding box center [80, 14] width 33 height 7
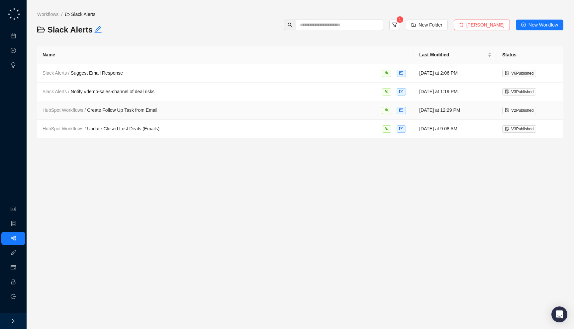
click at [193, 97] on td "Slack Alerts / Notify #demo-sales-channel of deal risks" at bounding box center [225, 92] width 376 height 19
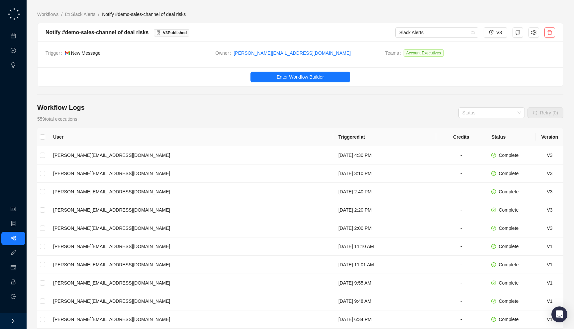
click at [293, 84] on ul "Enter Workflow Builder" at bounding box center [300, 76] width 525 height 19
click at [293, 77] on span "Enter Workflow Builder" at bounding box center [300, 76] width 47 height 7
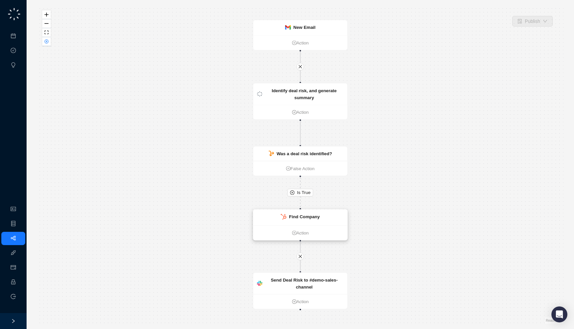
click at [309, 217] on strong "Find Company" at bounding box center [304, 216] width 31 height 5
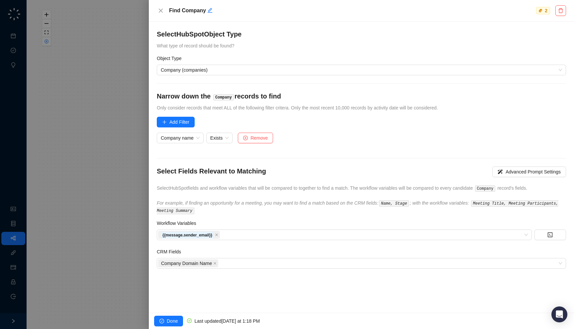
click at [73, 125] on div at bounding box center [287, 164] width 574 height 329
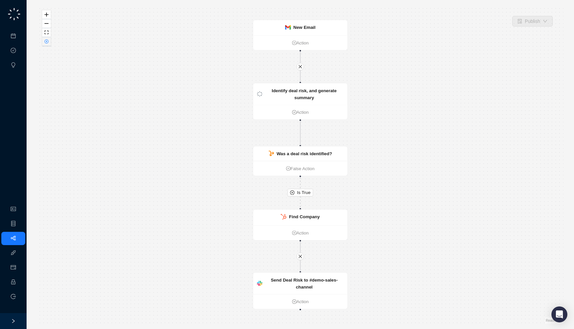
click at [47, 43] on button "button" at bounding box center [46, 41] width 9 height 9
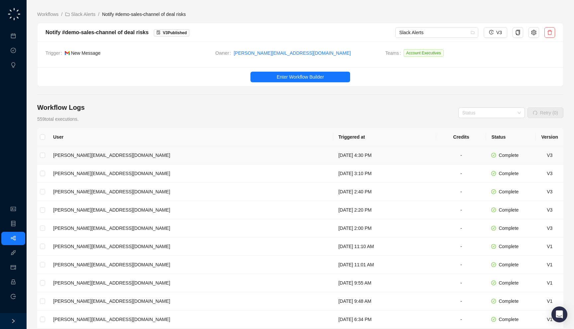
click at [333, 156] on td "Monday, 08/18/25, 4:30 PM" at bounding box center [384, 155] width 103 height 18
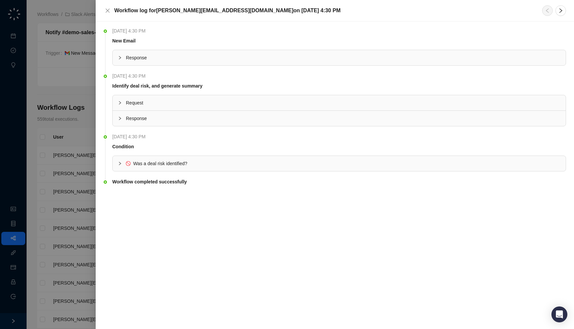
click at [245, 121] on span "Response" at bounding box center [343, 118] width 434 height 7
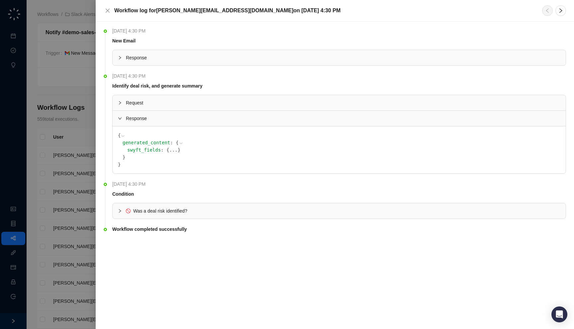
click at [245, 121] on span "Response" at bounding box center [343, 118] width 434 height 7
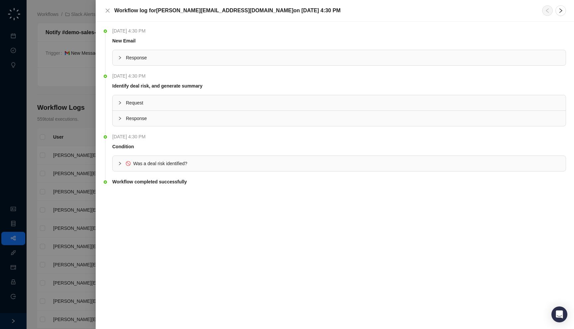
click at [225, 52] on div "Response" at bounding box center [339, 57] width 453 height 15
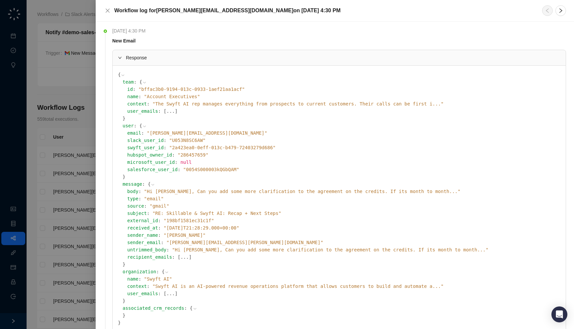
click at [225, 55] on span "Response" at bounding box center [343, 57] width 434 height 7
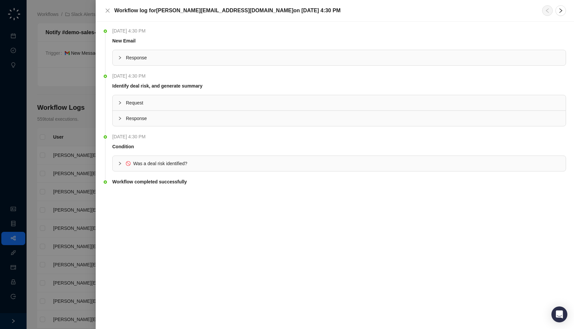
click at [211, 159] on div "Was a deal risk identified?" at bounding box center [339, 163] width 453 height 15
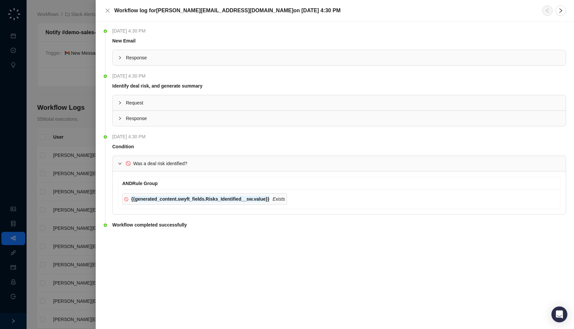
click at [163, 124] on div "Response" at bounding box center [339, 118] width 453 height 15
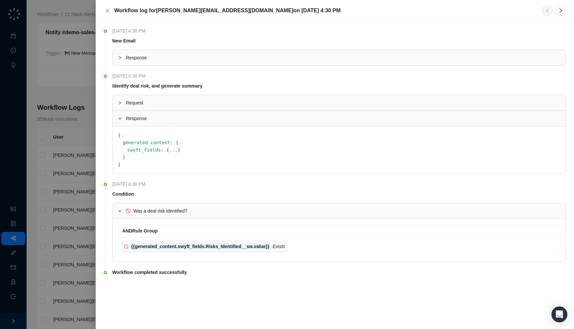
click at [166, 152] on span "{" at bounding box center [167, 149] width 3 height 5
click at [169, 152] on button "..." at bounding box center [173, 149] width 8 height 7
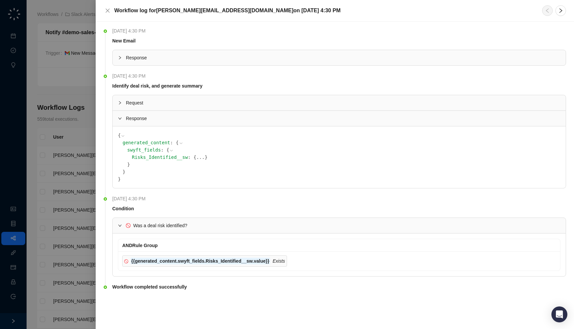
click at [179, 159] on div "Risks_Identified__sw : { ... }" at bounding box center [346, 157] width 428 height 7
click at [196, 158] on button "..." at bounding box center [200, 157] width 8 height 7
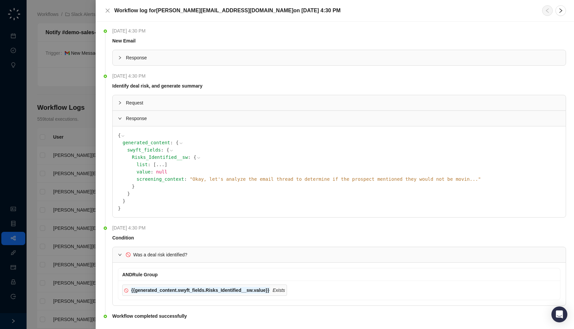
click at [204, 180] on span "" Okay, let's analyze the email thread to determine if the prospect mentioned t…" at bounding box center [335, 179] width 291 height 5
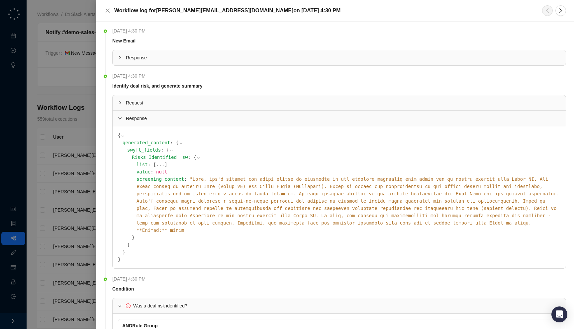
click at [253, 202] on span "" "" at bounding box center [347, 205] width 423 height 56
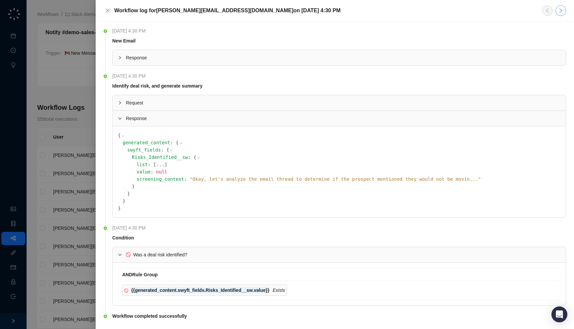
click at [564, 10] on button "button" at bounding box center [560, 10] width 11 height 11
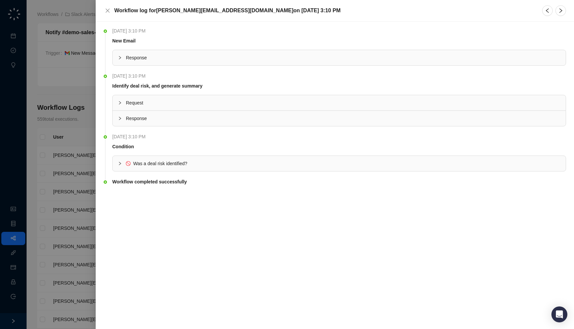
click at [223, 128] on li "Monday, 08/18/25, 3:10 PM Identify deal risk, and generate summary Request Resp…" at bounding box center [335, 105] width 462 height 61
click at [223, 120] on span "Response" at bounding box center [343, 118] width 434 height 7
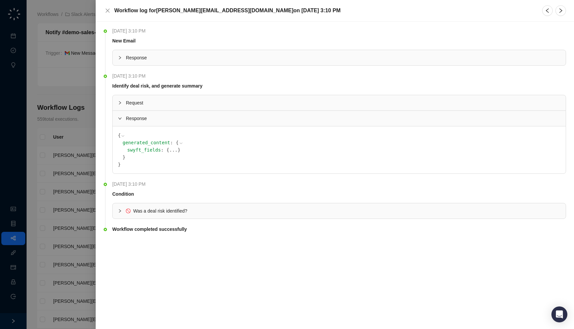
click at [159, 154] on div "generated_content : { swyft_fields : { ... } }" at bounding box center [342, 150] width 438 height 22
click at [169, 153] on button "..." at bounding box center [173, 149] width 8 height 7
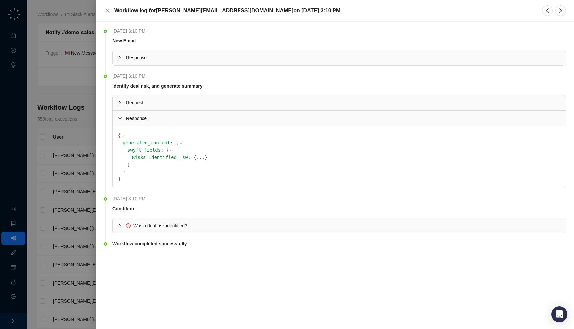
click at [193, 156] on span "{" at bounding box center [194, 157] width 3 height 5
click at [196, 156] on button "..." at bounding box center [200, 157] width 8 height 7
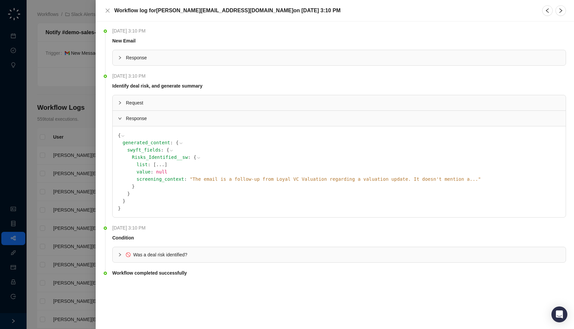
click at [228, 180] on span "" The email is a follow-up from Loyal VC Valuation regarding a valuation update…" at bounding box center [335, 179] width 291 height 5
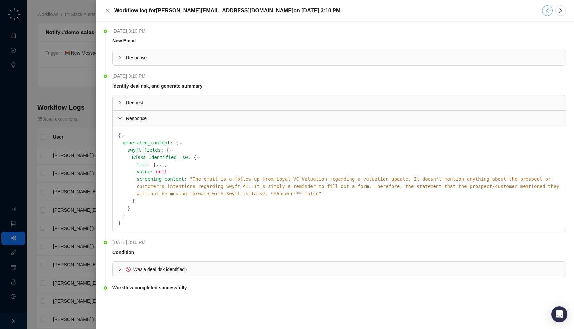
click at [550, 9] on button "button" at bounding box center [547, 10] width 11 height 11
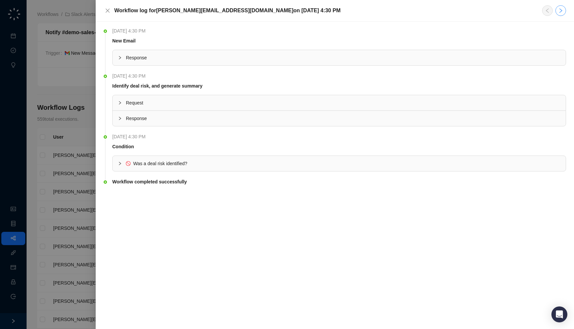
click at [563, 10] on button "button" at bounding box center [560, 10] width 11 height 11
click at [208, 117] on span "Response" at bounding box center [343, 118] width 434 height 7
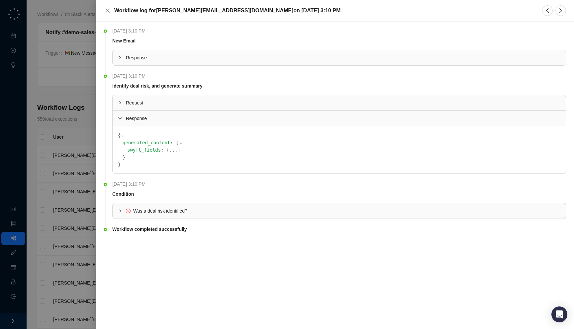
click at [163, 152] on div "swyft_fields : { ... }" at bounding box center [343, 149] width 433 height 7
click at [169, 149] on button "..." at bounding box center [173, 149] width 8 height 7
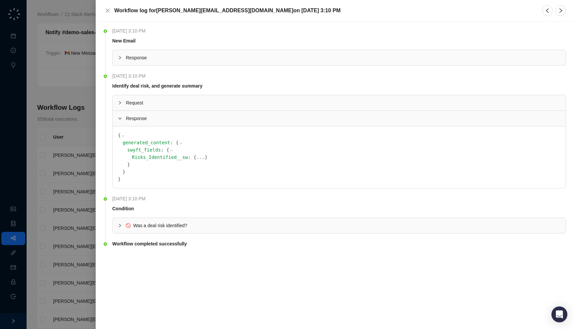
click at [196, 158] on button "..." at bounding box center [200, 157] width 8 height 7
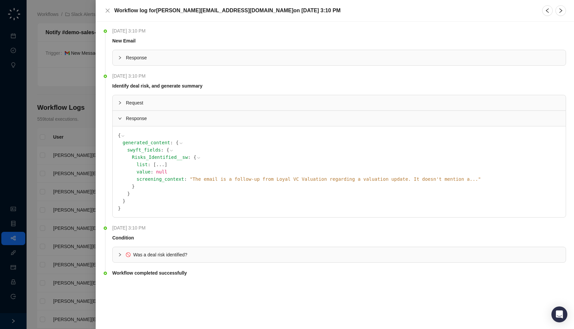
click at [195, 178] on span "" The email is a follow-up from Loyal VC Valuation regarding a valuation update…" at bounding box center [335, 179] width 291 height 5
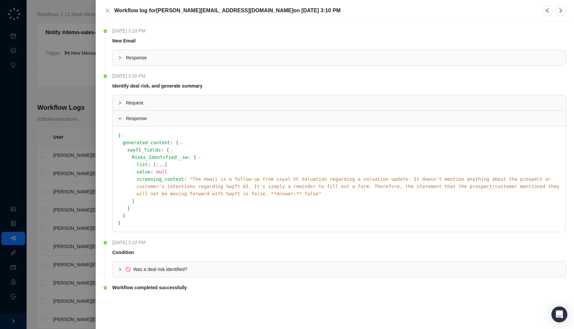
click at [176, 58] on span "Response" at bounding box center [343, 57] width 434 height 7
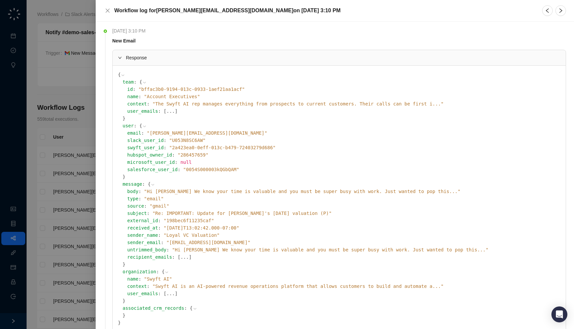
click at [210, 191] on span "" Hi Jake We know your time is valuable and you must be super busy with work. J…" at bounding box center [302, 191] width 316 height 5
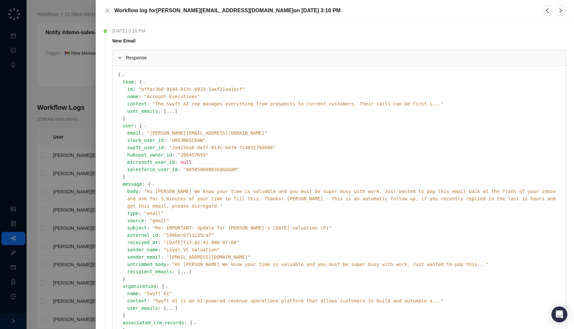
click at [217, 262] on span "" Hi Jake We know your time is valuable and you must be super busy with work. J…" at bounding box center [330, 264] width 316 height 5
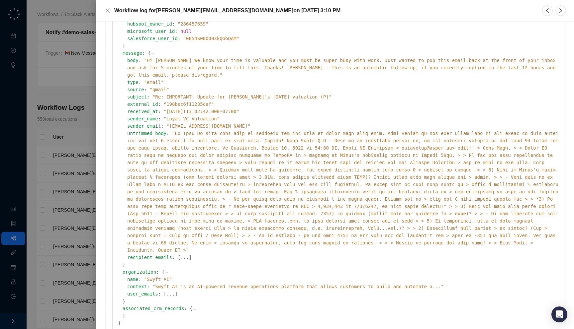
scroll to position [139, 0]
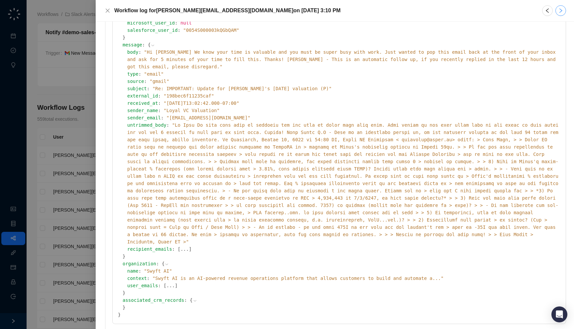
click at [558, 6] on button "button" at bounding box center [560, 10] width 11 height 11
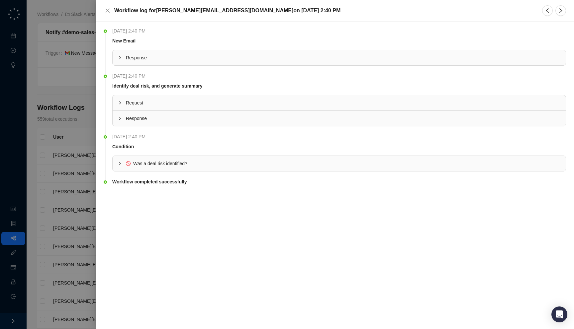
click at [227, 63] on div "Response" at bounding box center [339, 57] width 453 height 15
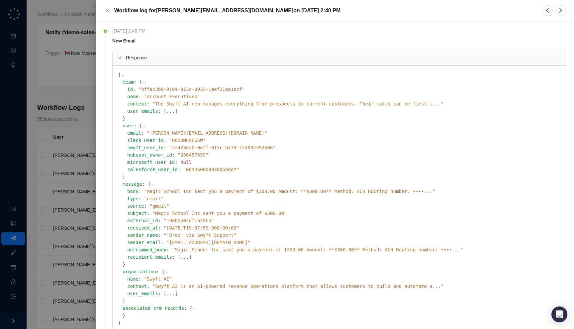
click at [207, 190] on span "" Magic School Inc sent you a payment of $300.00 Amount: **$300.00** Method: AC…" at bounding box center [289, 191] width 291 height 5
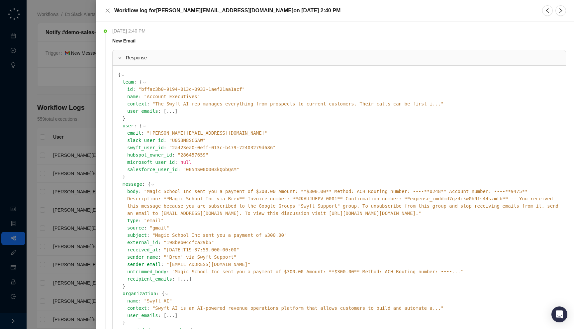
click at [554, 12] on div at bounding box center [554, 10] width 24 height 11
click at [558, 12] on icon "right" at bounding box center [560, 10] width 5 height 5
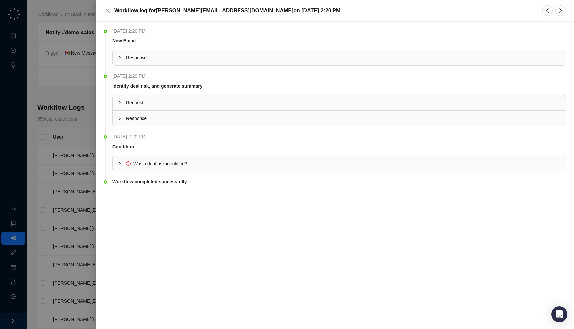
click at [257, 57] on span "Response" at bounding box center [343, 57] width 434 height 7
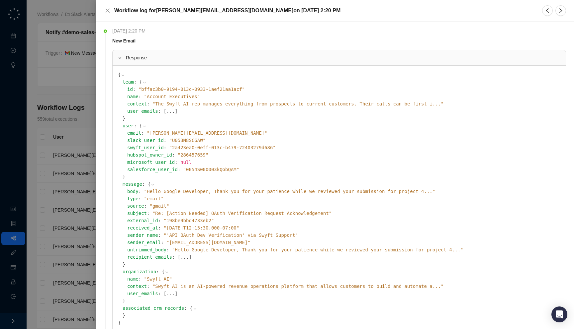
click at [265, 191] on span "" Hello Google Developer, Thank you for your patience while we reviewed your su…" at bounding box center [289, 191] width 291 height 5
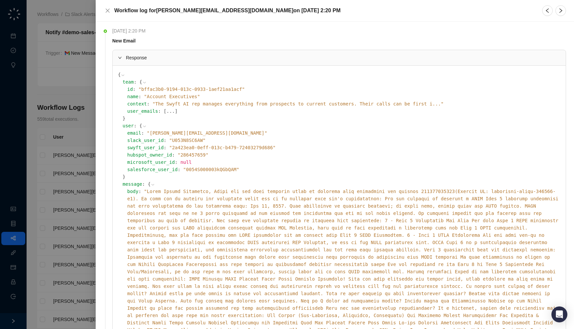
click at [278, 194] on span "" "" at bounding box center [342, 283] width 431 height 188
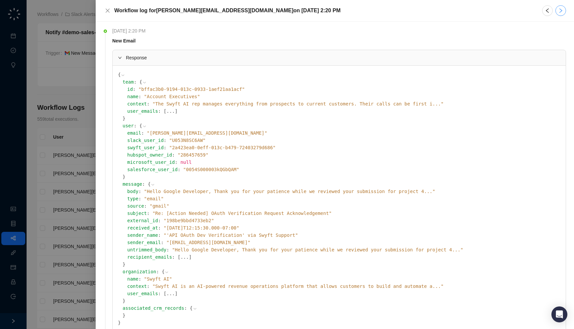
click at [562, 10] on icon "right" at bounding box center [560, 10] width 5 height 5
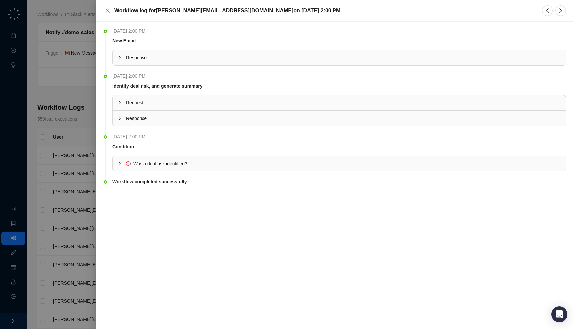
click at [297, 57] on span "Response" at bounding box center [343, 57] width 434 height 7
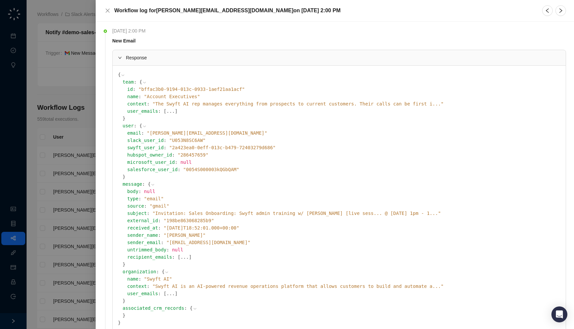
click at [223, 214] on span "" Invitation: Sales Onboarding: Swyft admin training w/ Jake [live sess... @ Tu…" at bounding box center [296, 213] width 288 height 5
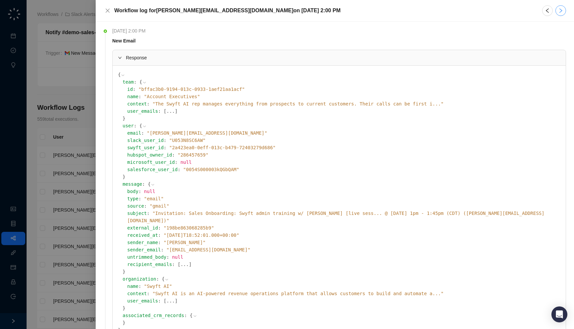
click at [558, 14] on button "button" at bounding box center [560, 10] width 11 height 11
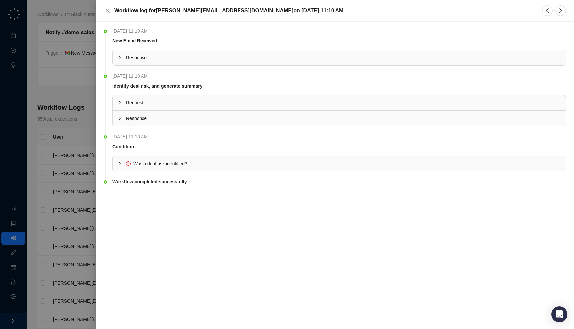
click at [292, 59] on span "Response" at bounding box center [343, 57] width 434 height 7
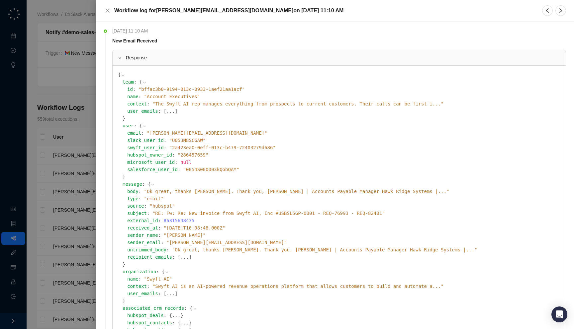
click at [240, 189] on span "" Ok great, thanks Jake. Thank you, Melissa Rodrigues | Accounts Payable Manage…" at bounding box center [296, 191] width 305 height 5
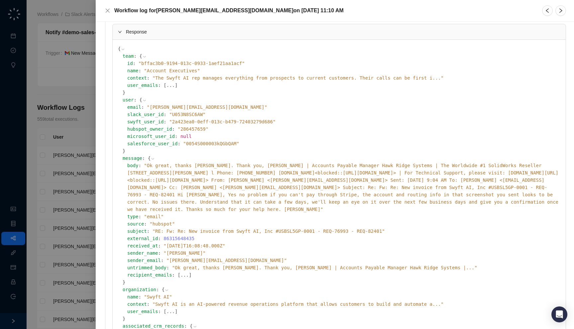
scroll to position [27, 0]
click at [236, 265] on span "" Ok great, thanks Jake. Thank you, Melissa Rodrigues | Accounts Payable Manage…" at bounding box center [324, 267] width 305 height 5
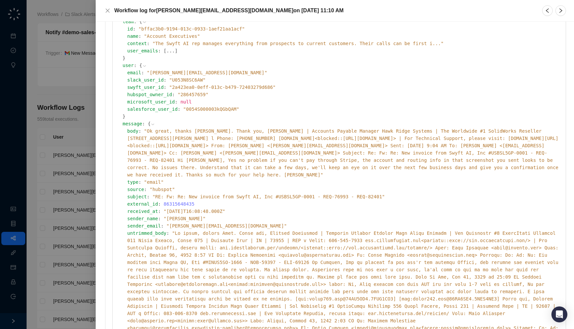
scroll to position [64, 0]
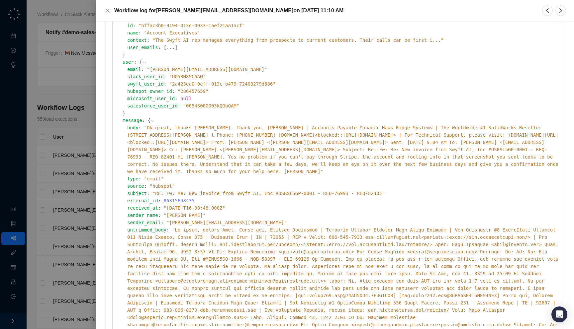
click at [46, 176] on div at bounding box center [287, 164] width 574 height 329
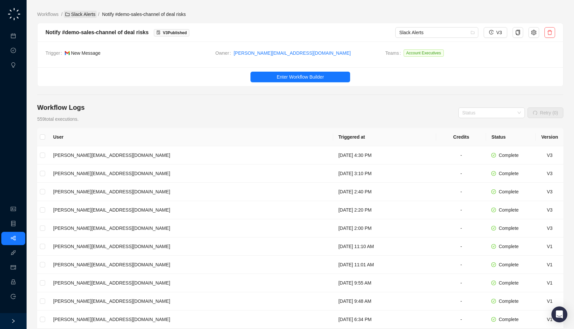
click at [91, 16] on link "Slack Alerts" at bounding box center [80, 14] width 33 height 7
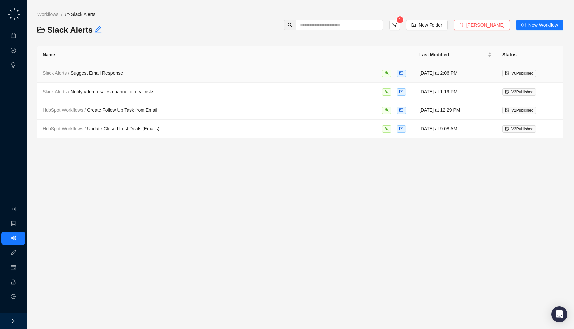
click at [143, 69] on td "Slack Alerts / Suggest Email Response" at bounding box center [225, 73] width 376 height 19
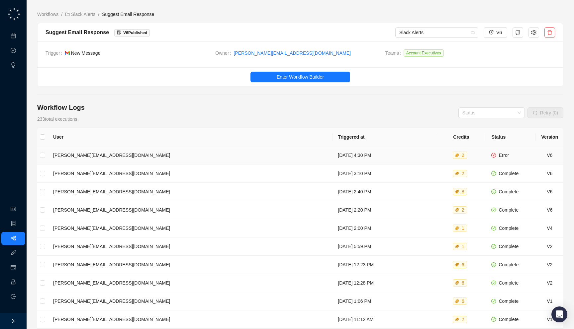
click at [332, 151] on td "Monday, 08/18/25, 4:30 PM" at bounding box center [384, 155] width 104 height 18
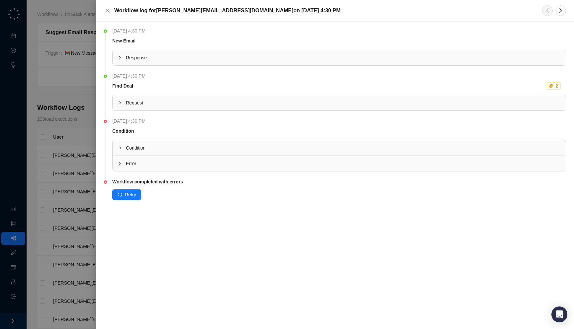
click at [284, 162] on span "Error" at bounding box center [343, 163] width 434 height 7
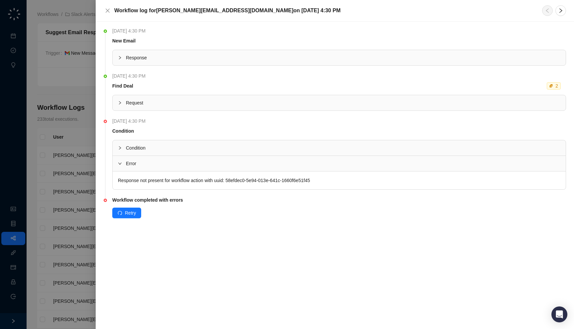
click at [284, 149] on span "Condition" at bounding box center [343, 147] width 434 height 7
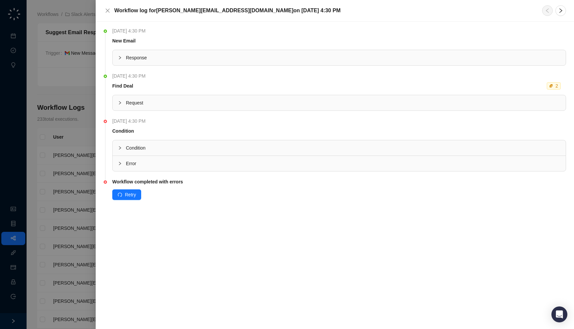
click at [62, 149] on div at bounding box center [287, 164] width 574 height 329
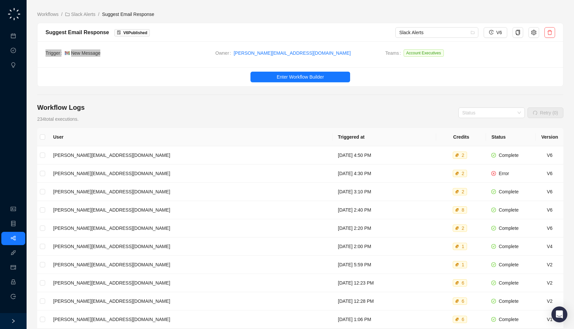
drag, startPoint x: 134, startPoint y: 62, endPoint x: 122, endPoint y: 57, distance: 12.8
click at [122, 57] on div "Trigger New Message Owner jake@swyftai.com Teams Account Executives" at bounding box center [300, 54] width 525 height 26
click at [223, 114] on div "Workflow Logs 234 total executions. Status Retry (0)" at bounding box center [300, 113] width 526 height 20
click at [141, 56] on span "New Message" at bounding box center [137, 52] width 145 height 7
click at [162, 36] on div "Suggest Email Response V 6 Published" at bounding box center [220, 32] width 350 height 8
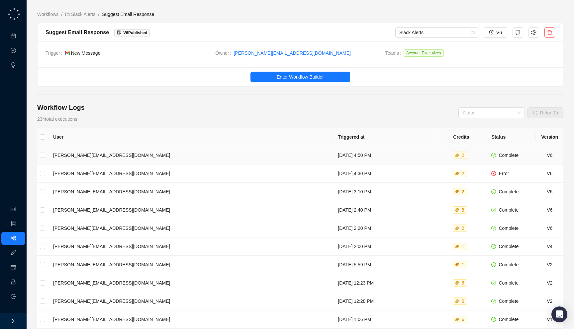
click at [332, 148] on td "Monday, 08/18/25, 4:50 PM" at bounding box center [384, 155] width 104 height 18
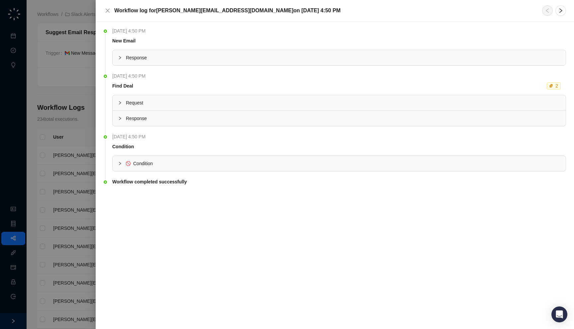
click at [294, 166] on span "Condition" at bounding box center [343, 163] width 434 height 7
click at [184, 113] on div "Response" at bounding box center [339, 118] width 453 height 15
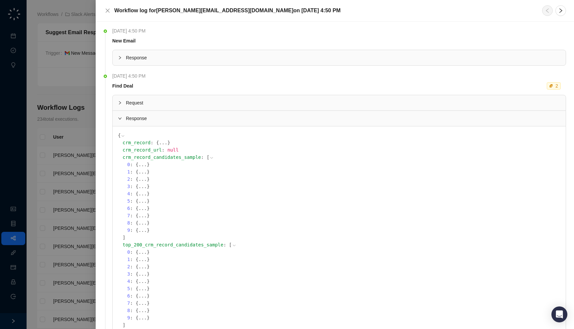
click at [188, 97] on div "Request" at bounding box center [339, 102] width 453 height 15
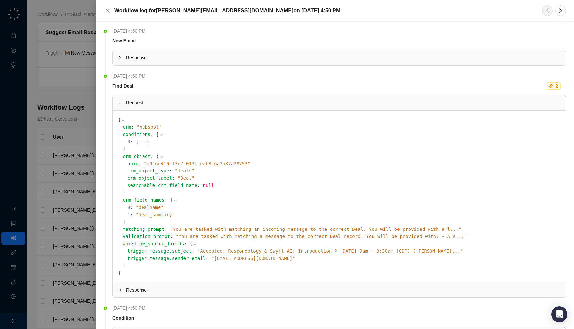
click at [223, 229] on span "" You are tasked with matching an incoming message to the correct Deal. You wil…" at bounding box center [315, 229] width 291 height 5
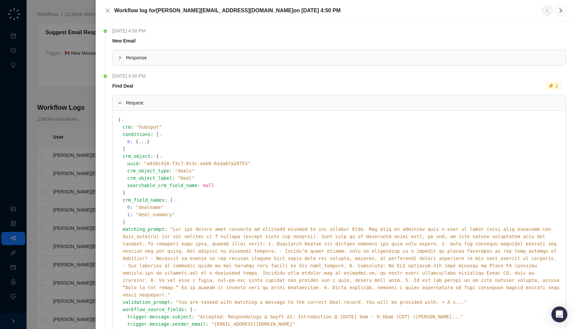
click at [223, 229] on span "" "" at bounding box center [341, 262] width 437 height 71
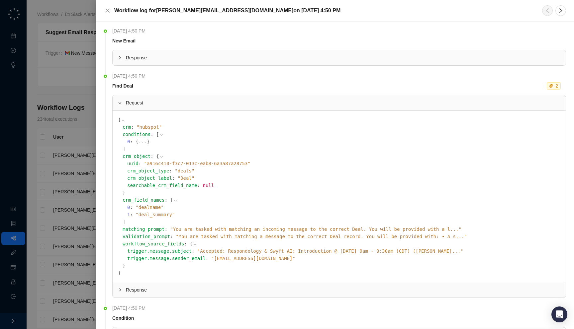
click at [196, 60] on span "Response" at bounding box center [343, 57] width 434 height 7
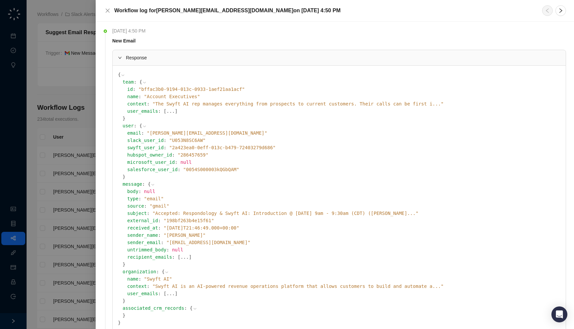
click at [239, 214] on span "" Accepted: Respondology & Swyft AI: Introduction @ Wed Aug 20, 2025 9am - 9:30…" at bounding box center [285, 213] width 266 height 5
click at [236, 53] on div "Response" at bounding box center [339, 57] width 453 height 15
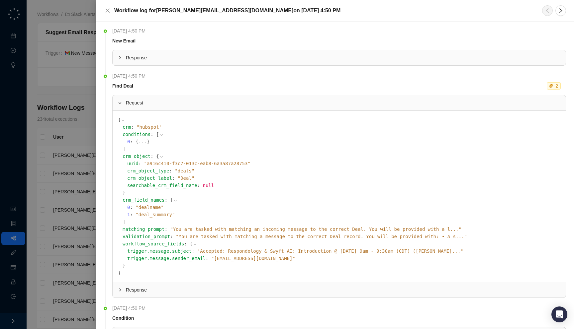
click at [204, 104] on span "Request" at bounding box center [343, 102] width 434 height 7
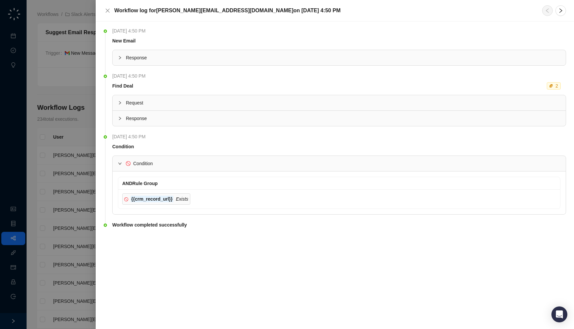
click at [35, 124] on div at bounding box center [287, 164] width 574 height 329
